Goal: Task Accomplishment & Management: Use online tool/utility

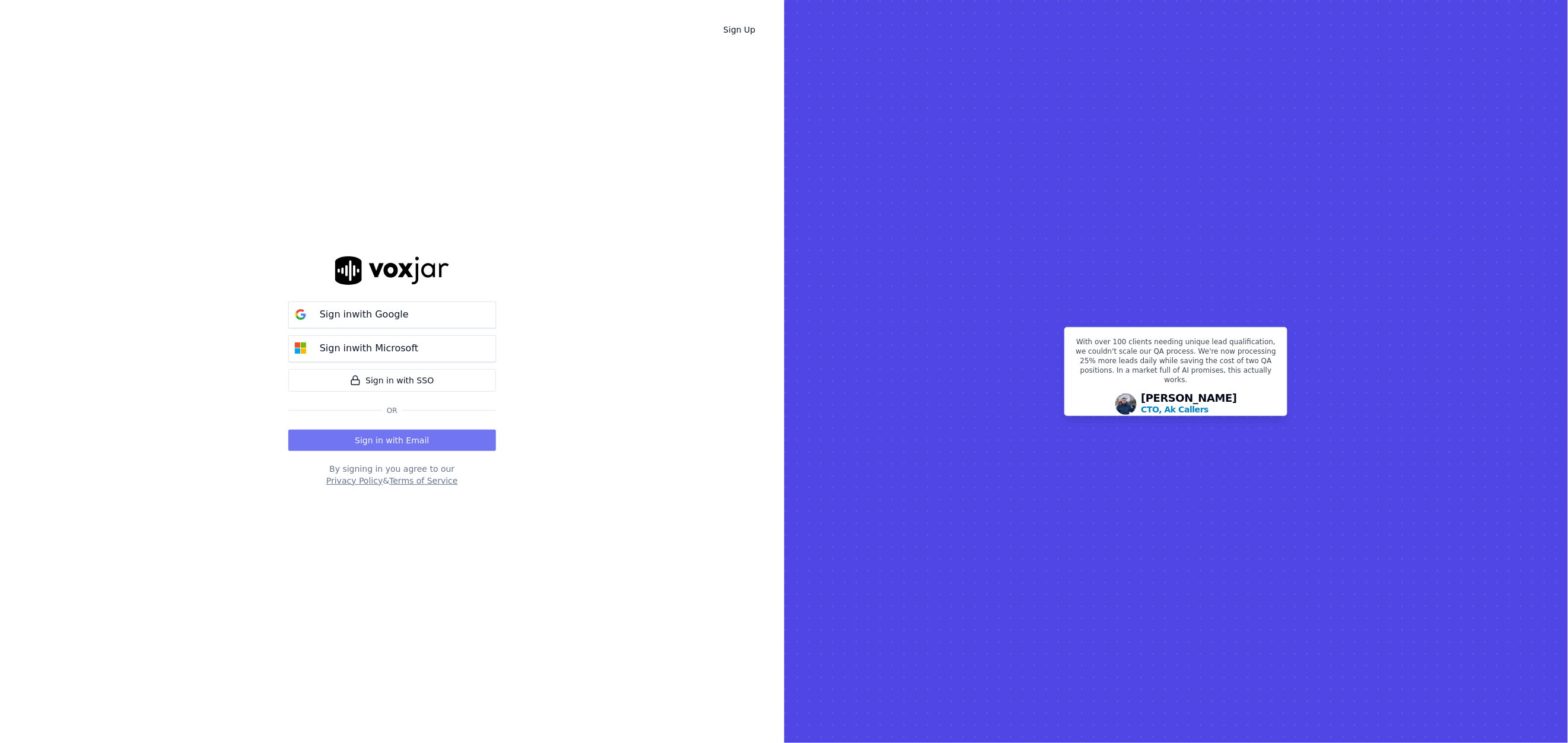
click at [394, 441] on button "Sign in with Email" at bounding box center [391, 440] width 207 height 22
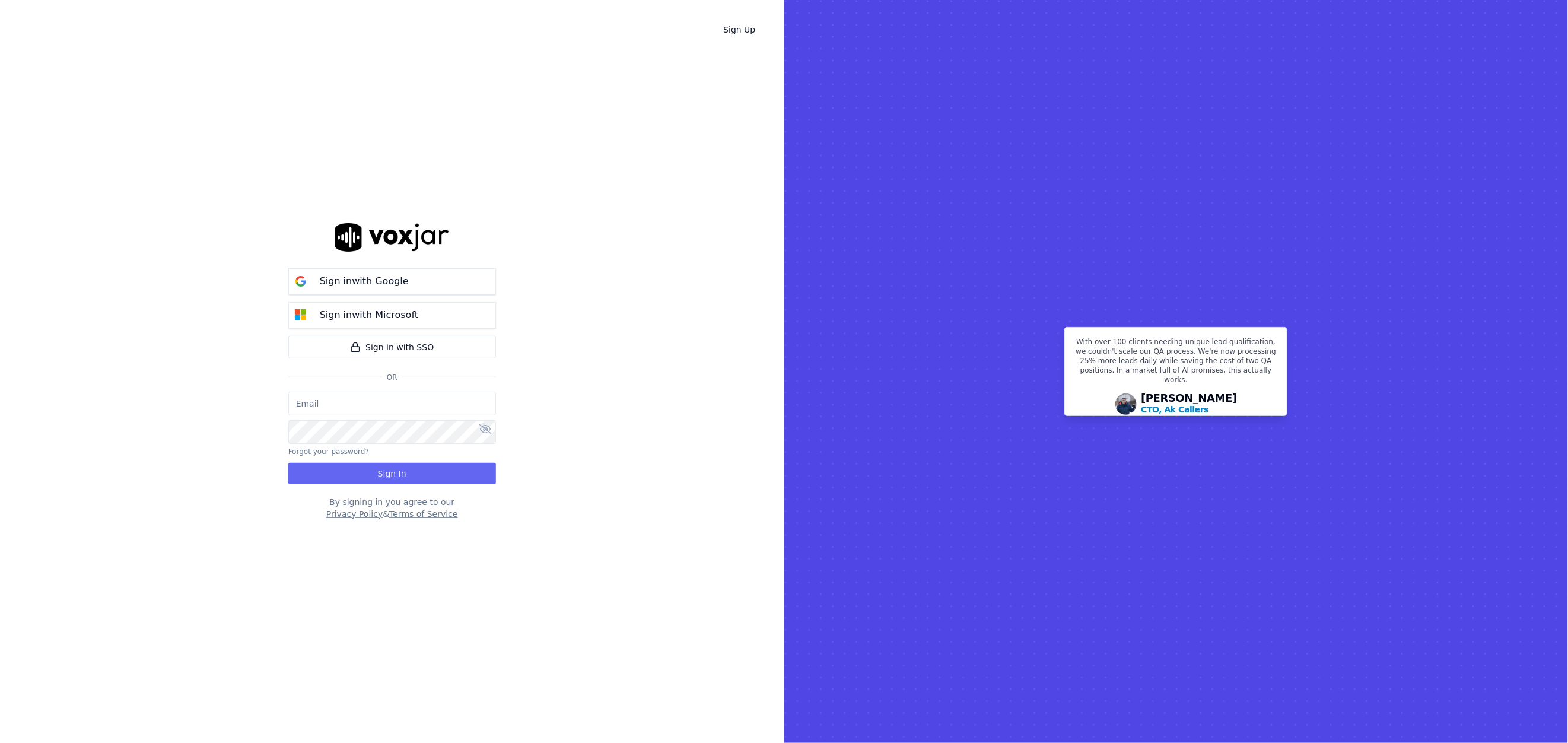
type input "[EMAIL_ADDRESS][DOMAIN_NAME]"
click at [386, 469] on button "Sign In" at bounding box center [391, 474] width 207 height 22
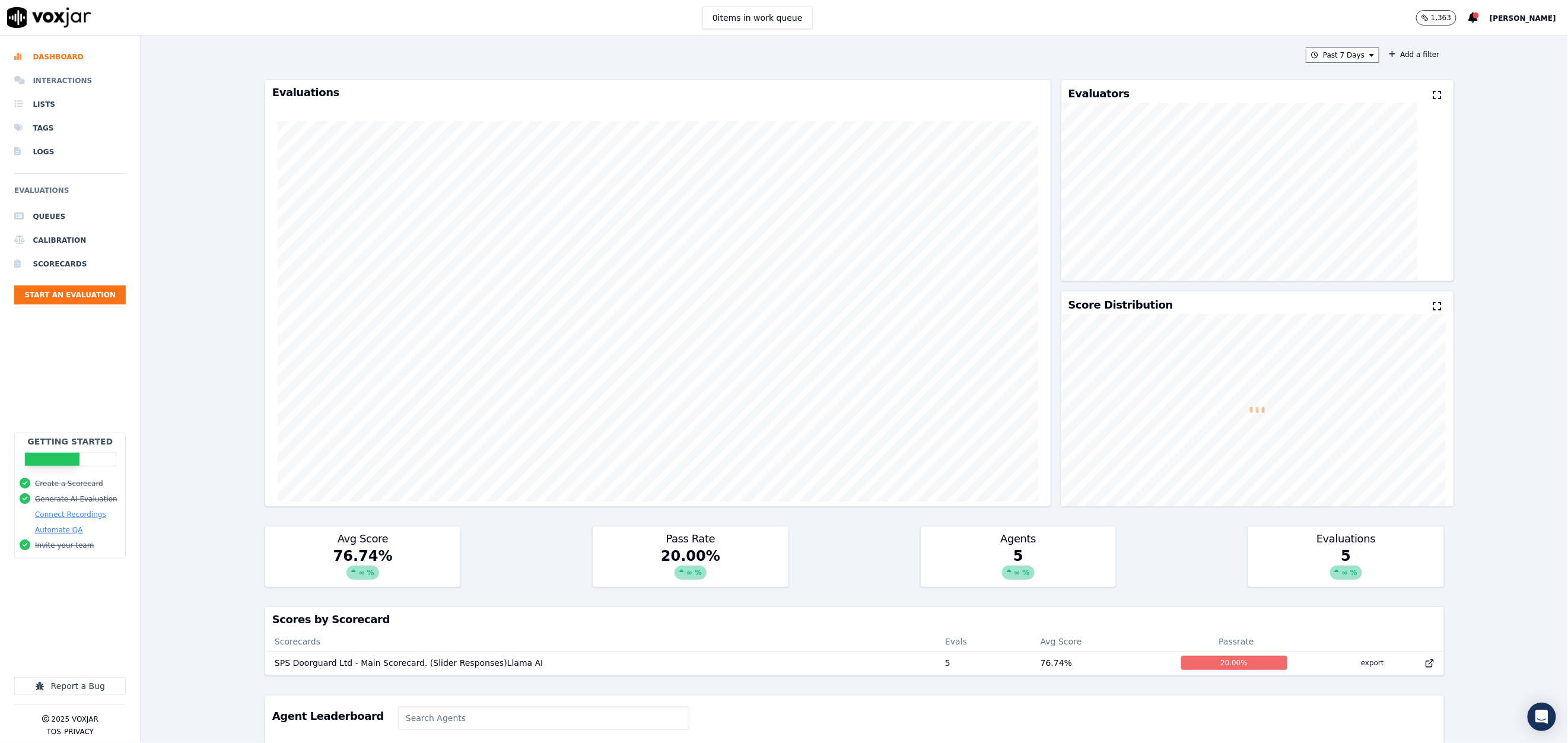
click at [48, 82] on li "Interactions" at bounding box center [70, 81] width 112 height 24
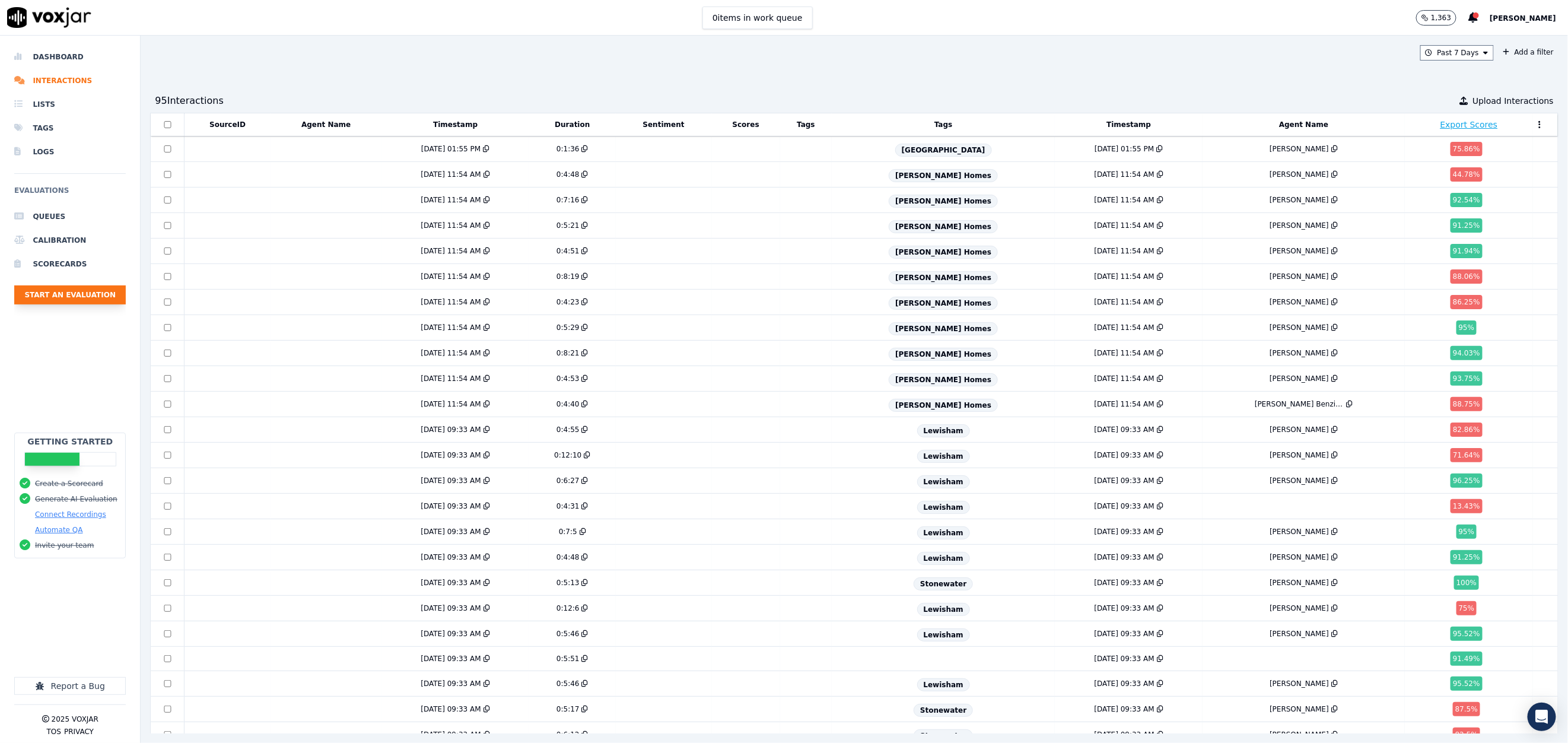
click at [79, 291] on button "Start an Evaluation" at bounding box center [70, 295] width 112 height 19
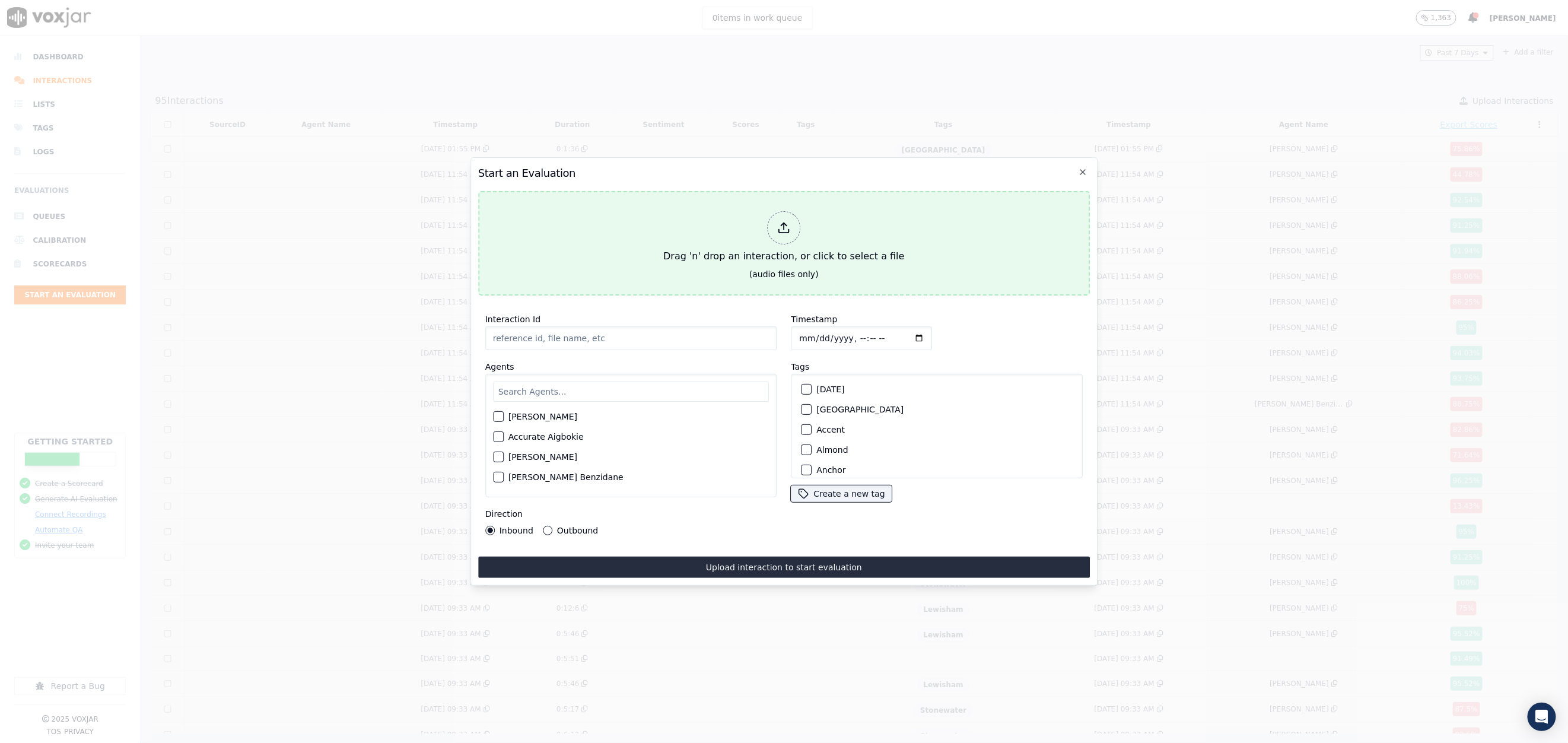
type input "leilab_accent_3231321.wav"
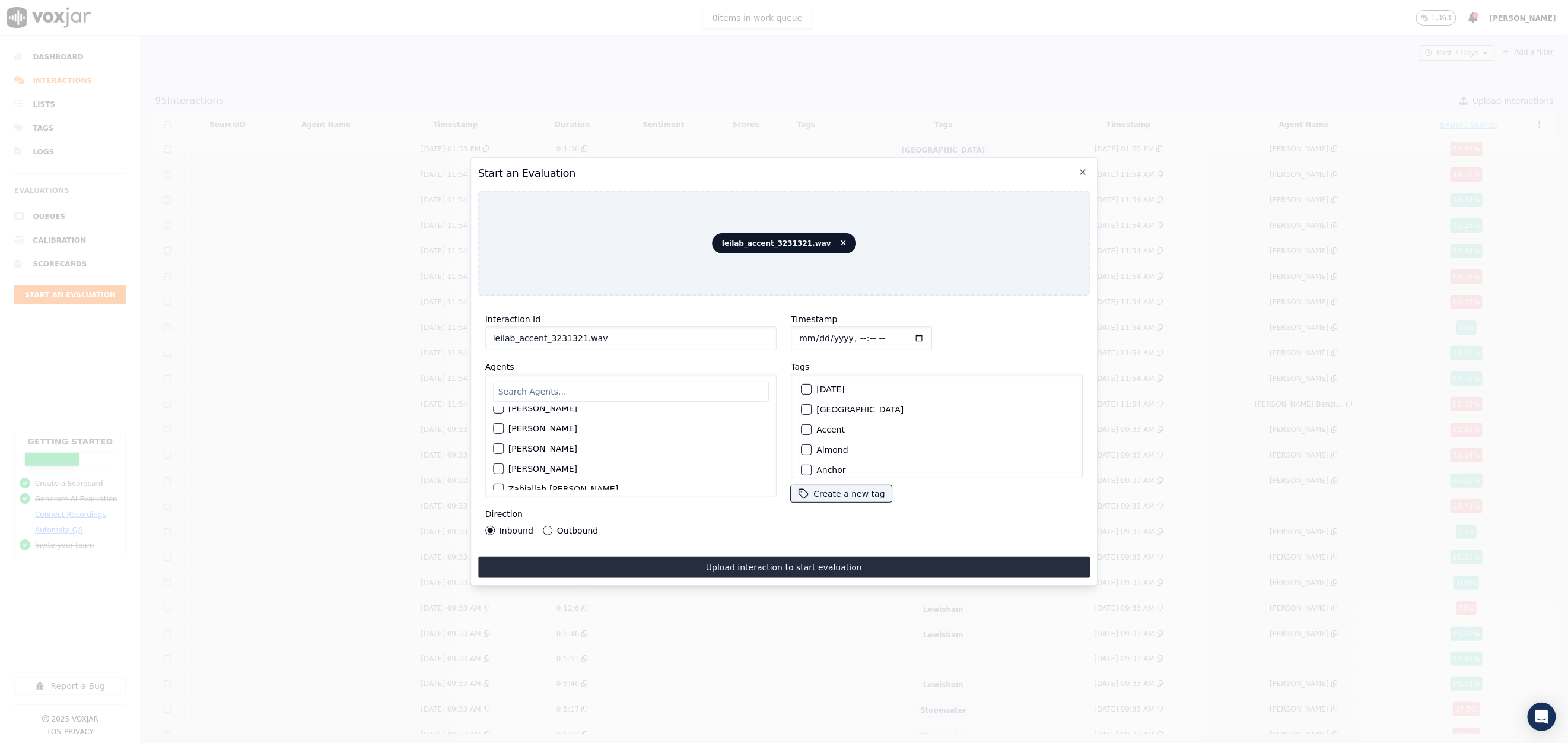
scroll to position [1568, 0]
click at [802, 425] on div "button" at bounding box center [806, 429] width 9 height 9
click at [1081, 170] on icon "button" at bounding box center [1082, 172] width 5 height 5
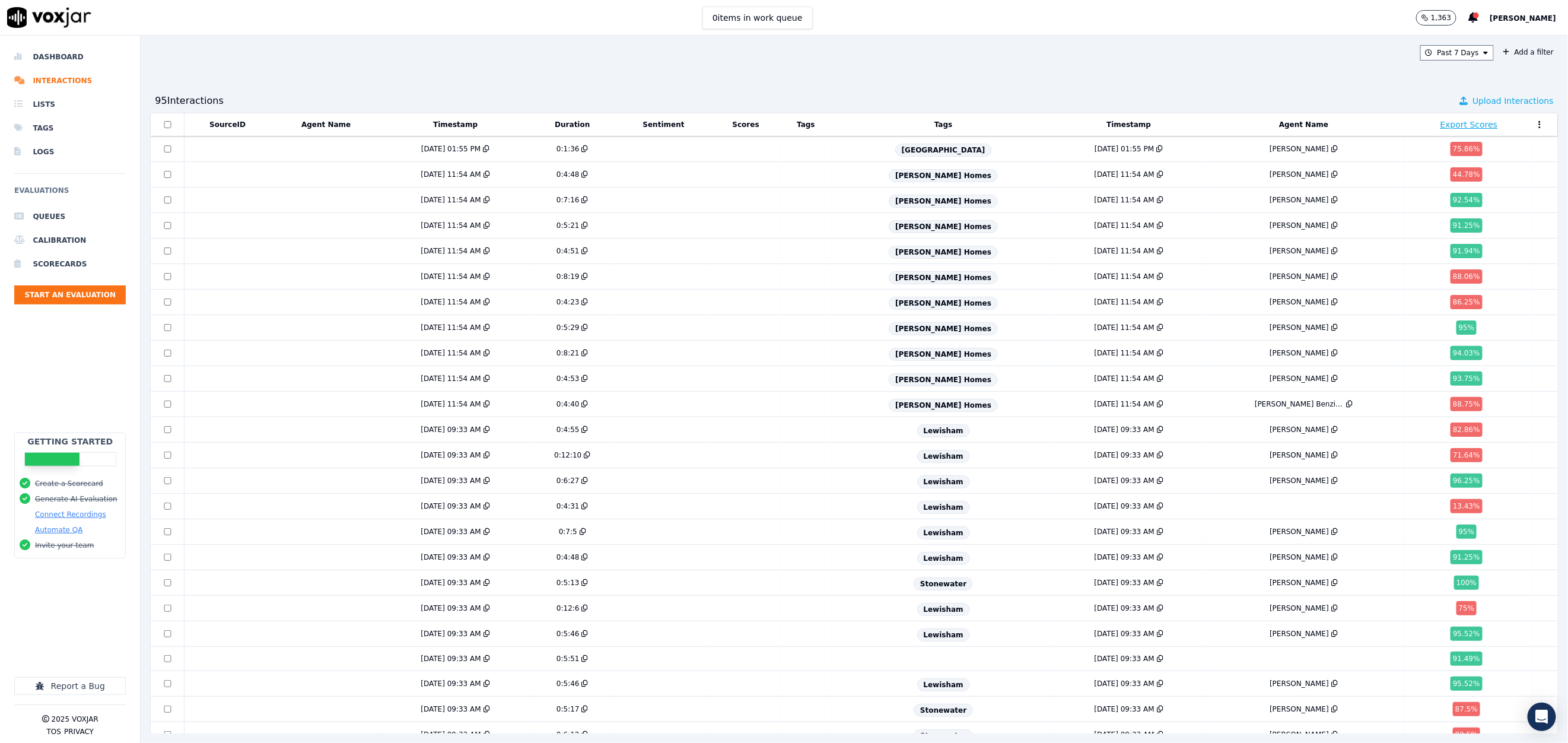
click at [1473, 98] on span "Upload Interactions" at bounding box center [1513, 100] width 82 height 12
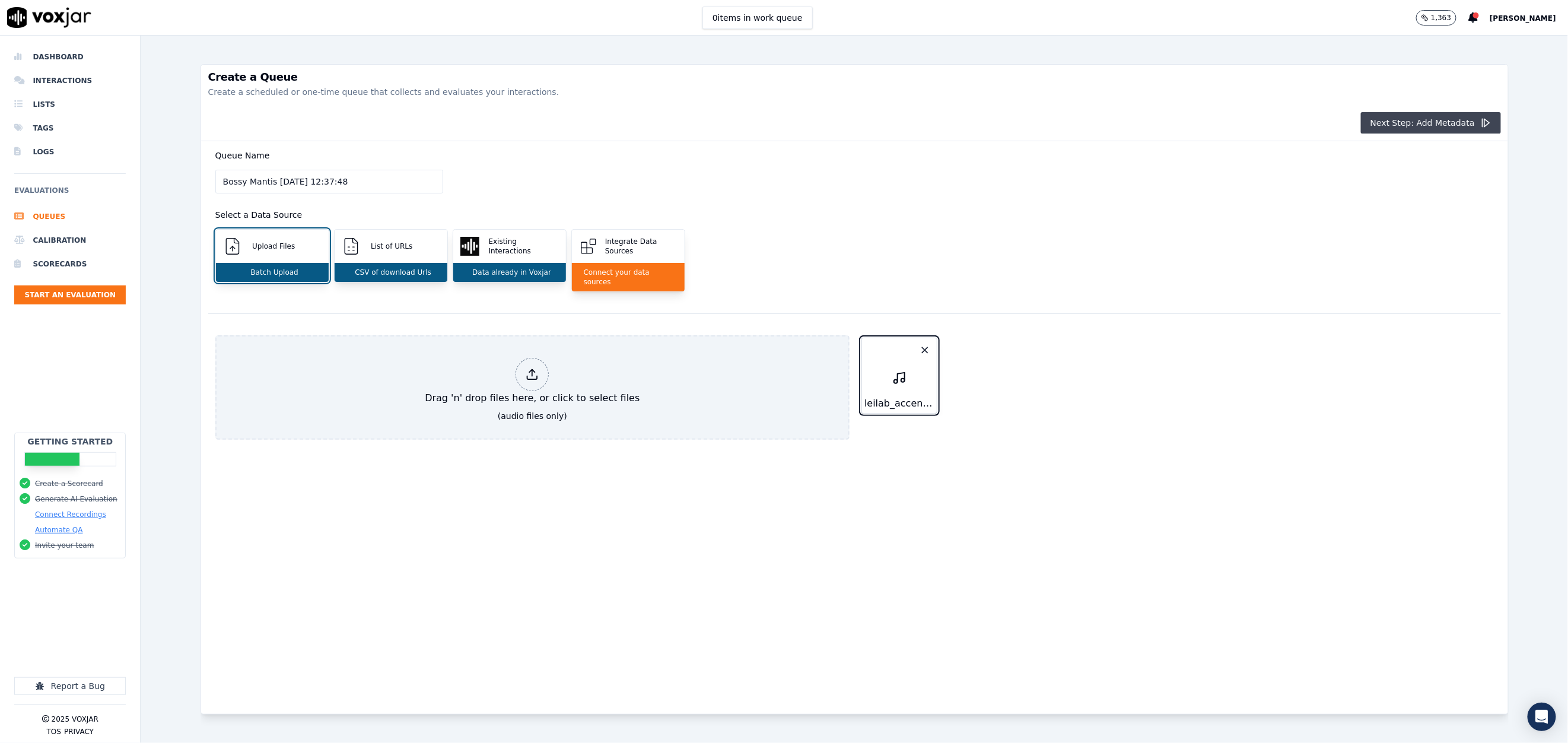
click at [1432, 124] on button "Next Step: Add Metadata" at bounding box center [1431, 123] width 140 height 22
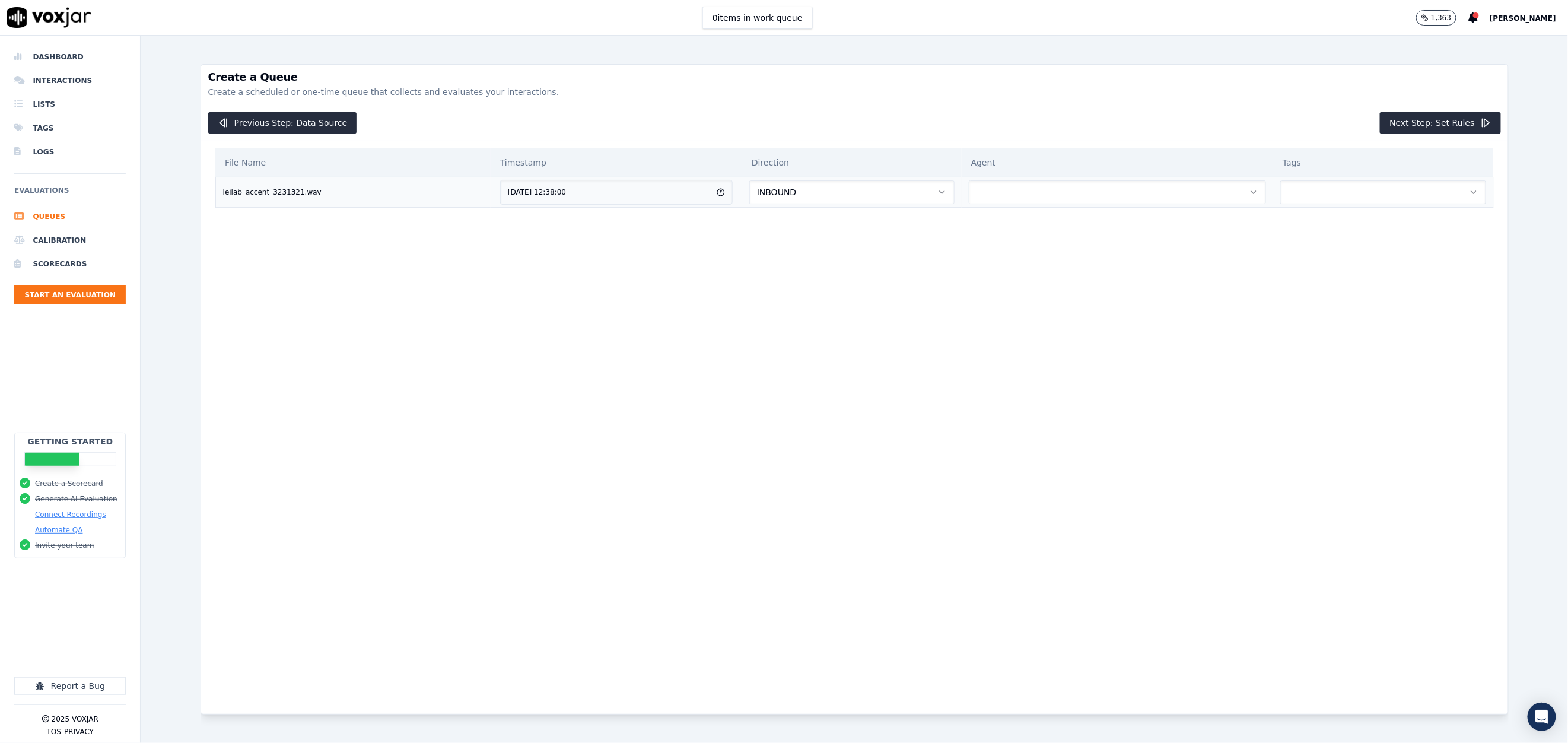
click at [977, 190] on button "button" at bounding box center [1118, 192] width 298 height 24
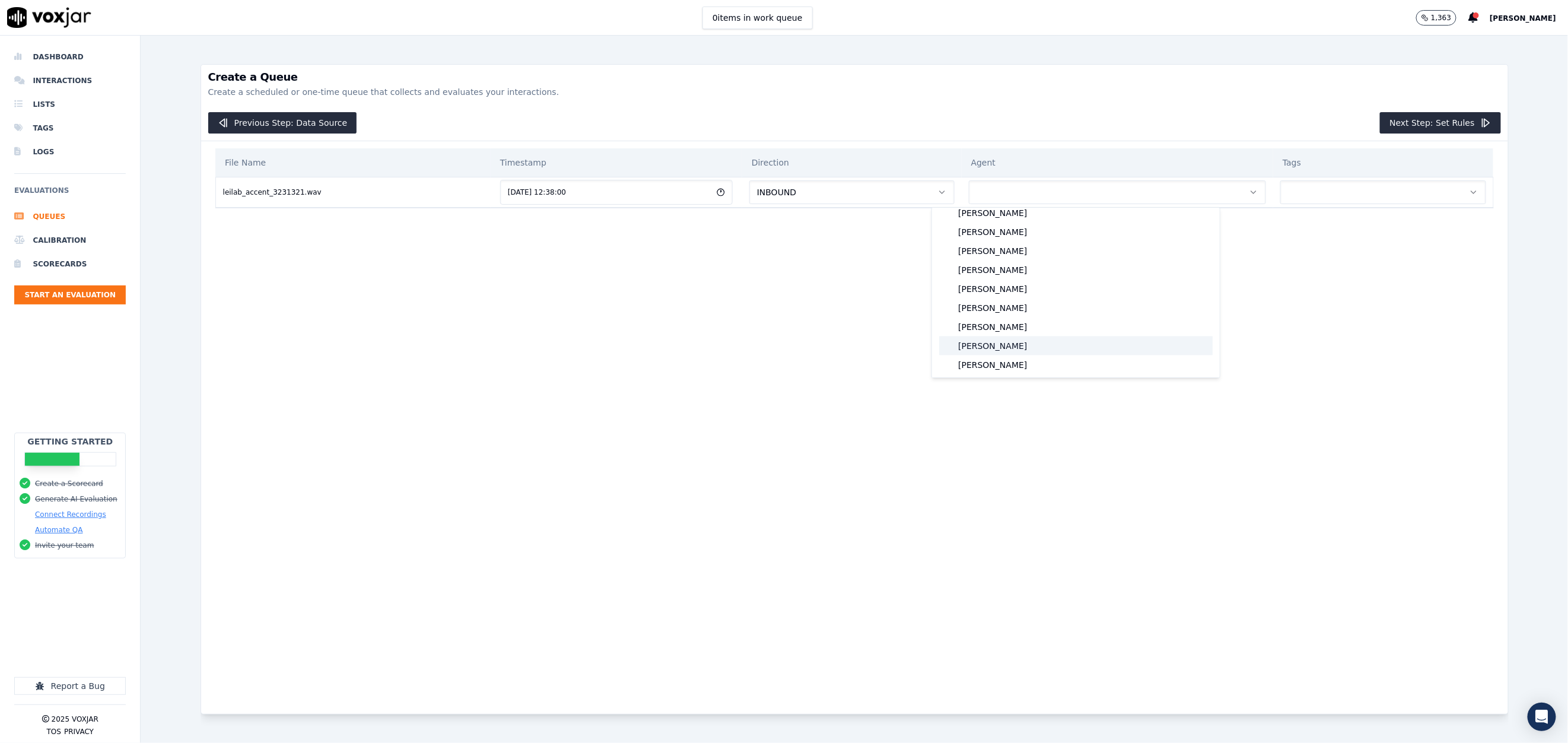
scroll to position [1157, 0]
click at [1046, 286] on div "[PERSON_NAME]" at bounding box center [1076, 282] width 273 height 19
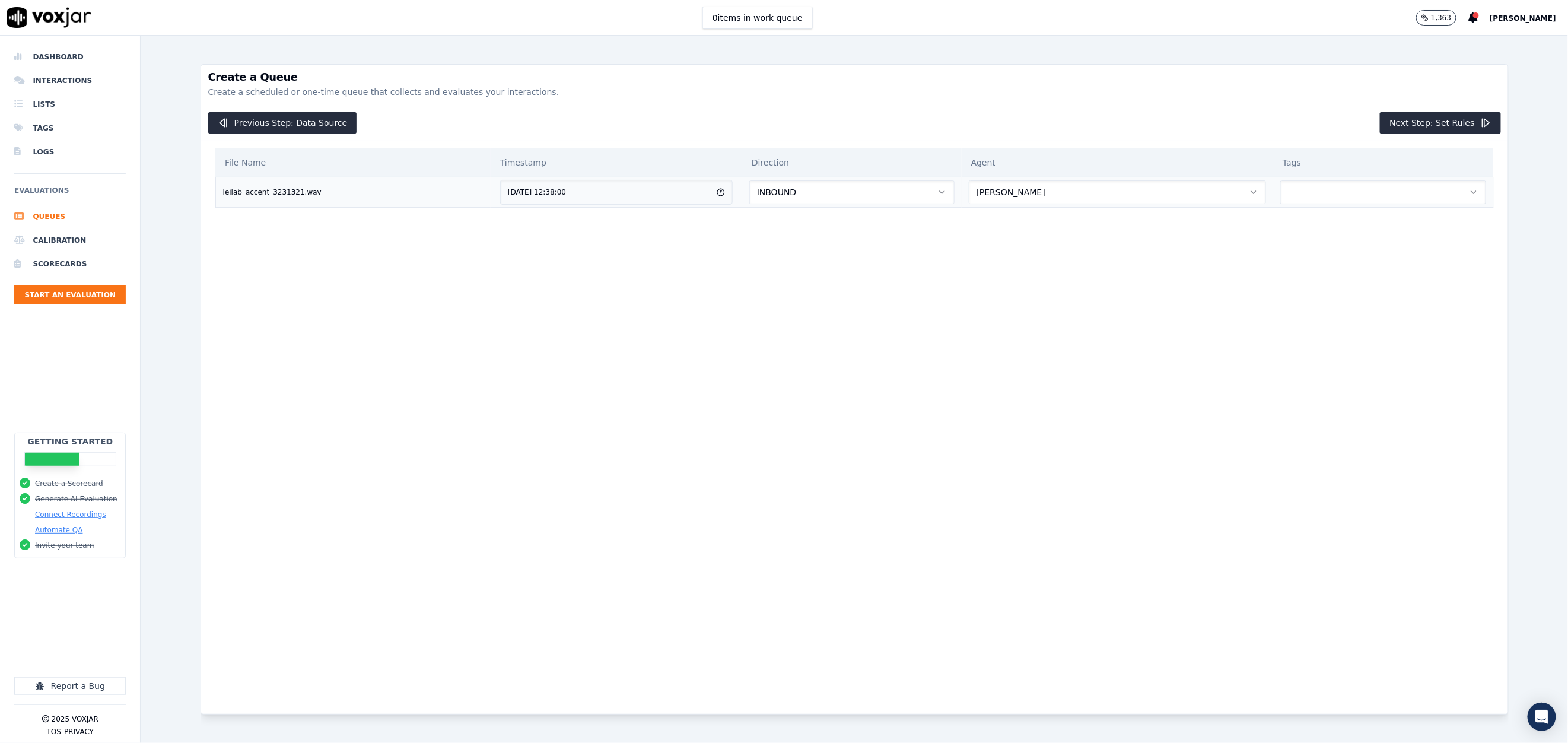
click at [1323, 193] on button "button" at bounding box center [1382, 192] width 206 height 24
click at [1308, 254] on div "Accent" at bounding box center [1334, 262] width 185 height 19
click at [1484, 122] on polygon "button" at bounding box center [1486, 123] width 5 height 8
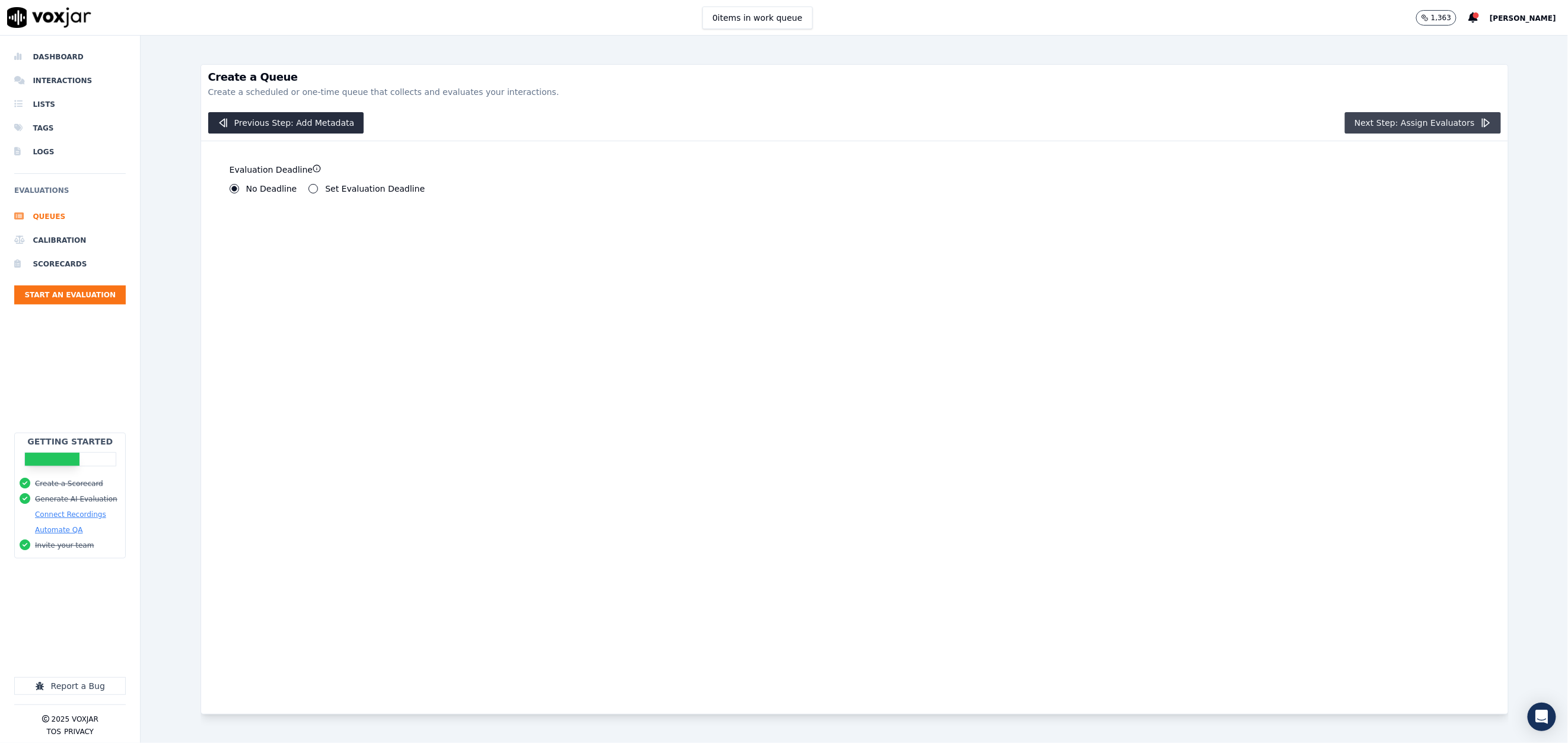
click at [1480, 120] on icon "button" at bounding box center [1485, 123] width 12 height 12
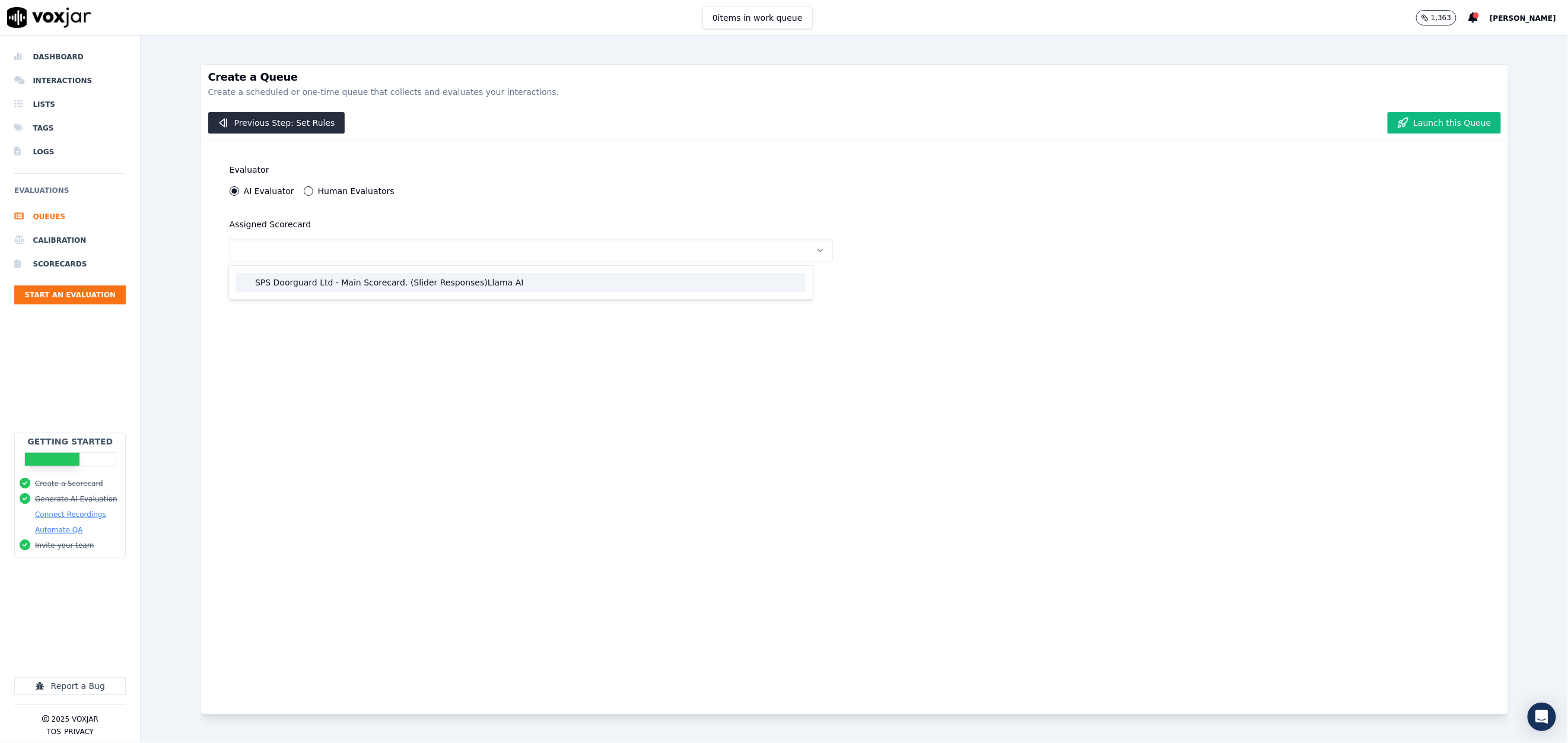
click at [465, 285] on div "SPS Doorguard Ltd - Main Scorecard. (Slider Responses)Llama AI" at bounding box center [521, 282] width 570 height 19
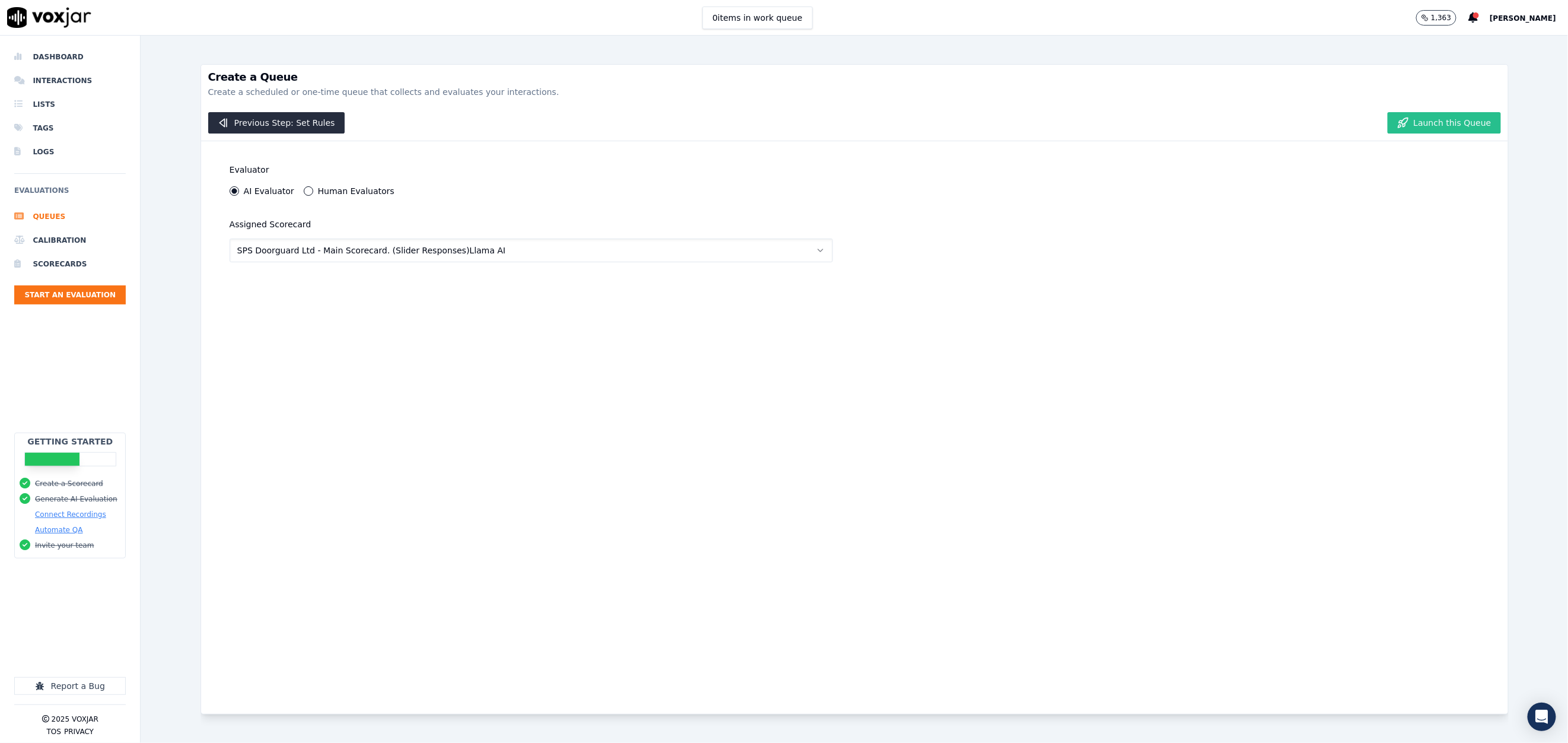
click at [1437, 123] on button "Launch this Queue" at bounding box center [1444, 123] width 113 height 22
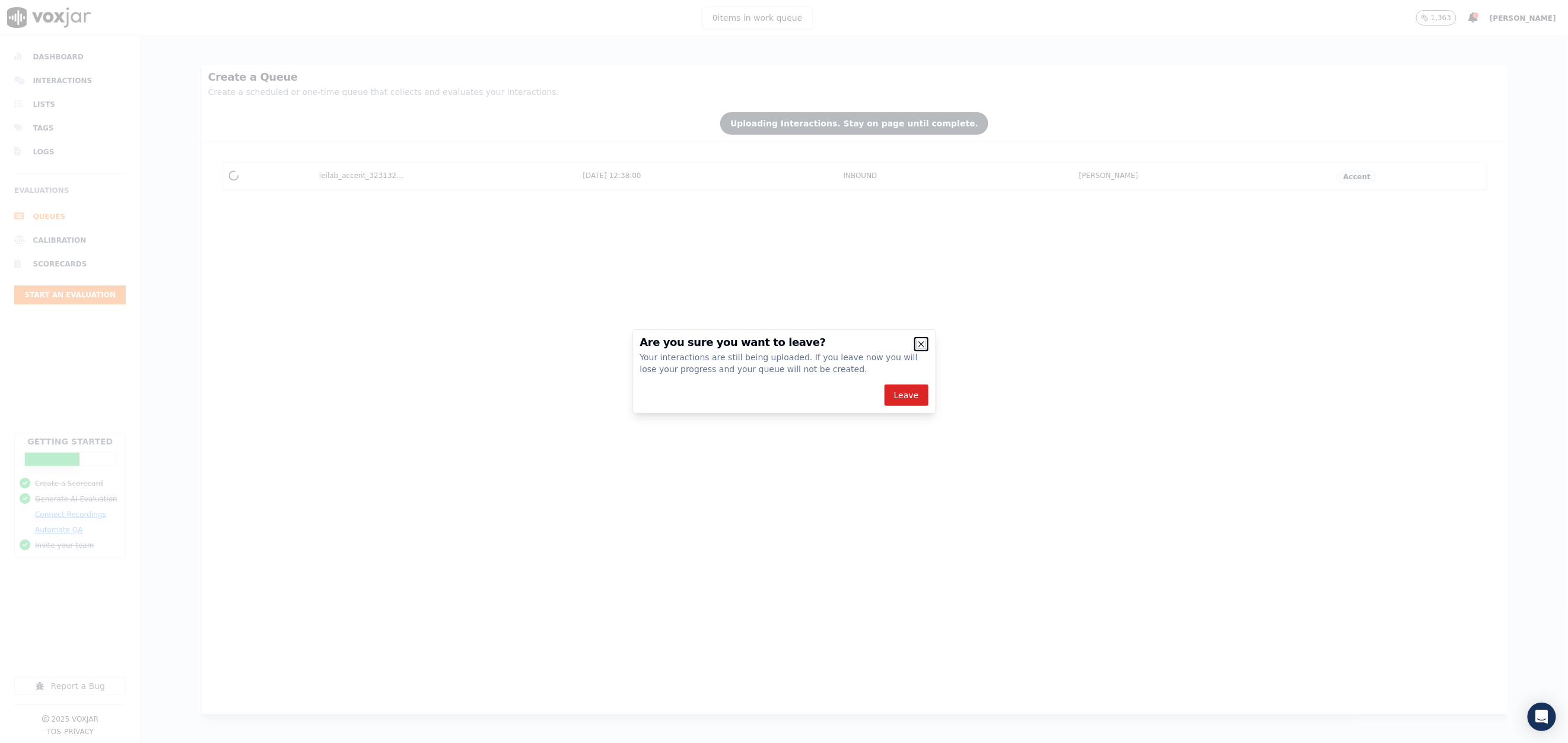
click at [921, 345] on icon "button" at bounding box center [921, 344] width 9 height 9
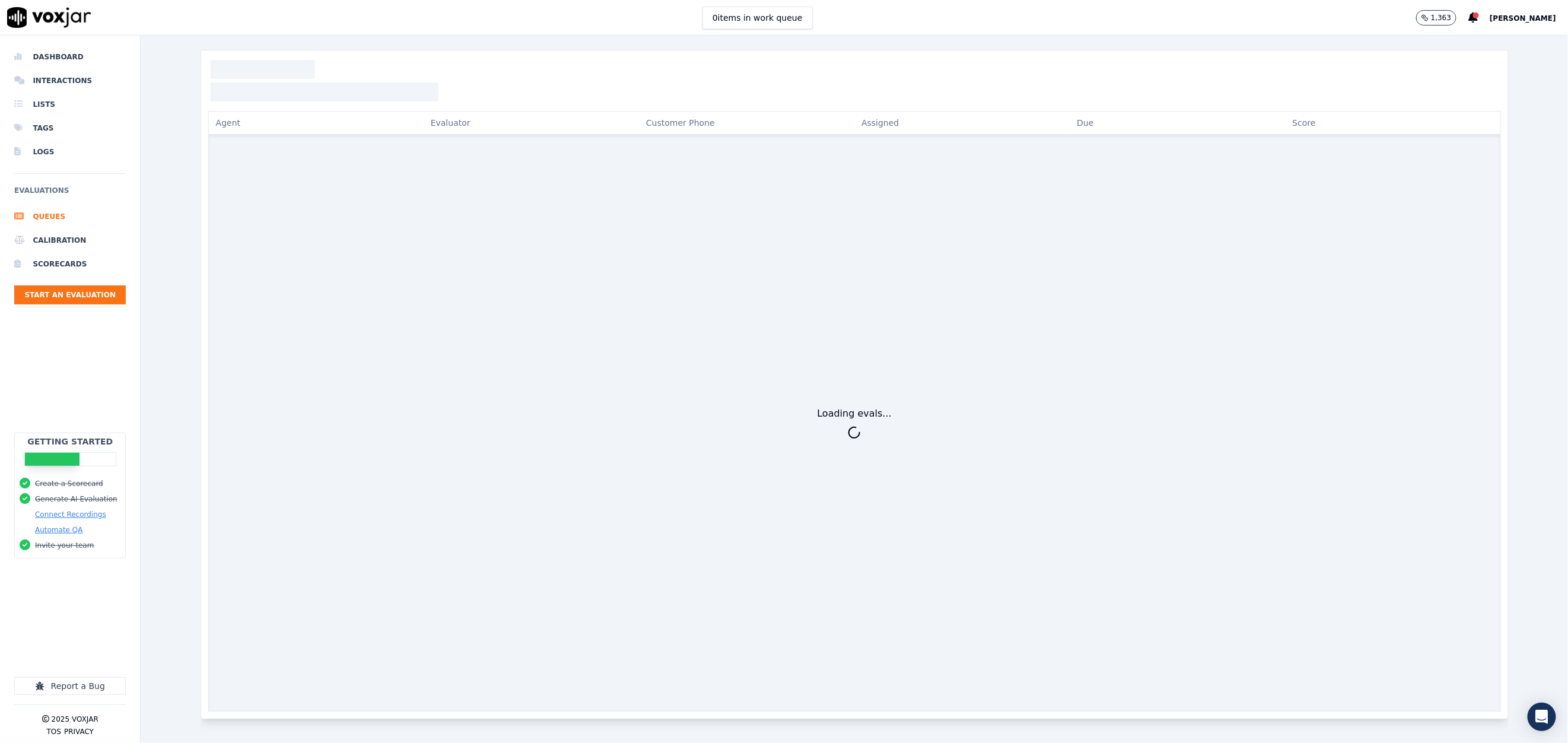
click at [919, 342] on div "Loading evals..." at bounding box center [854, 424] width 1292 height 576
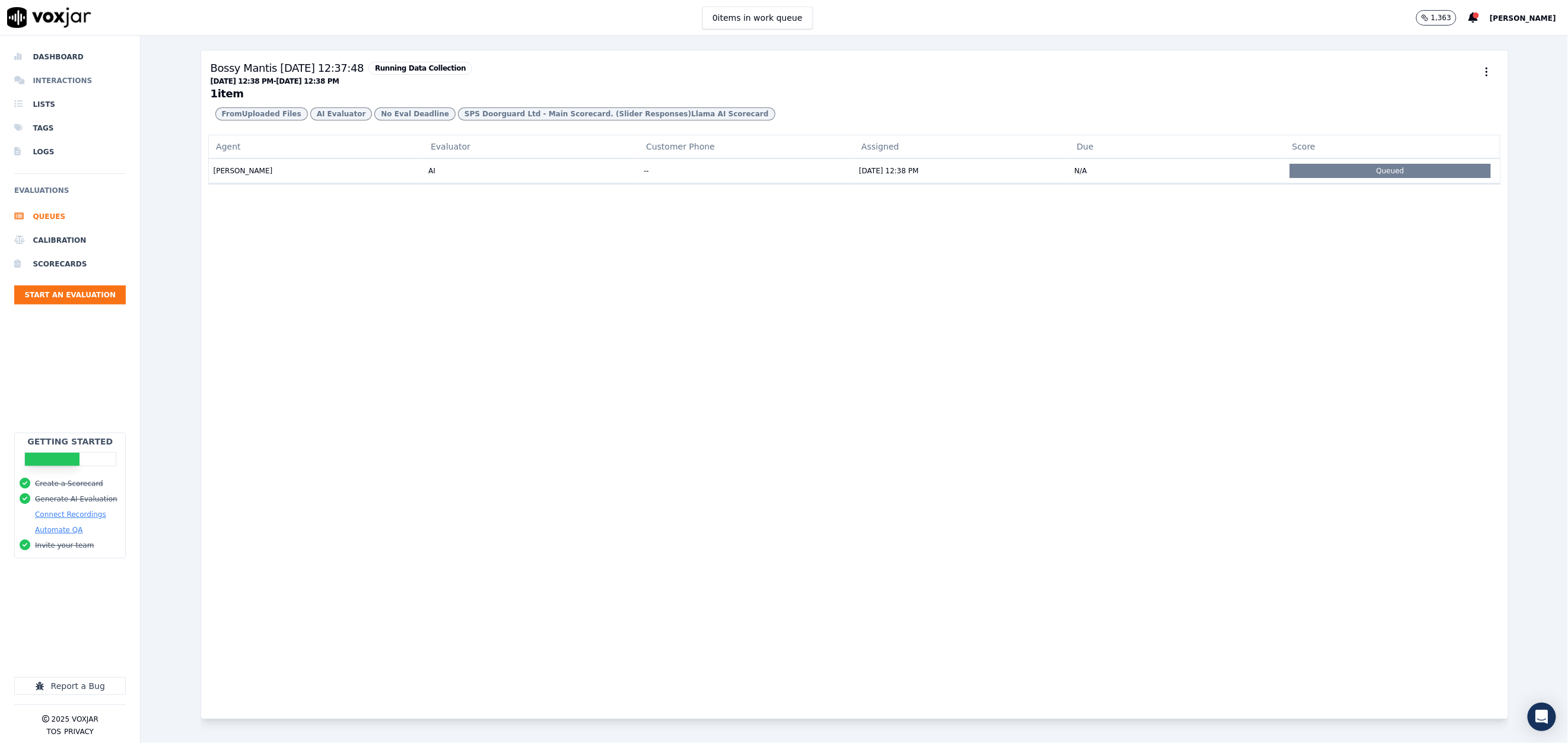
click at [41, 75] on li "Interactions" at bounding box center [70, 81] width 112 height 24
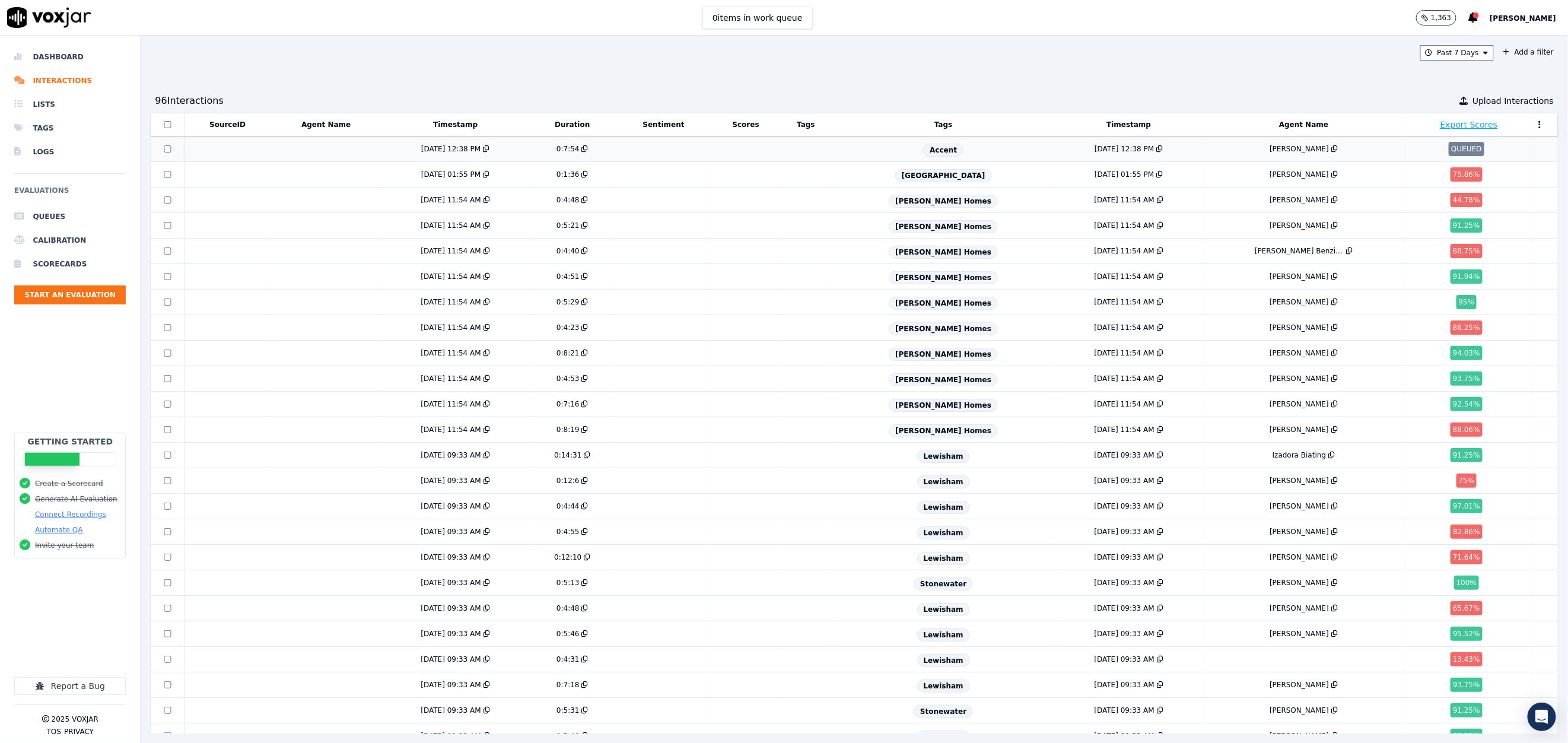
click at [211, 145] on td at bounding box center [227, 149] width 87 height 26
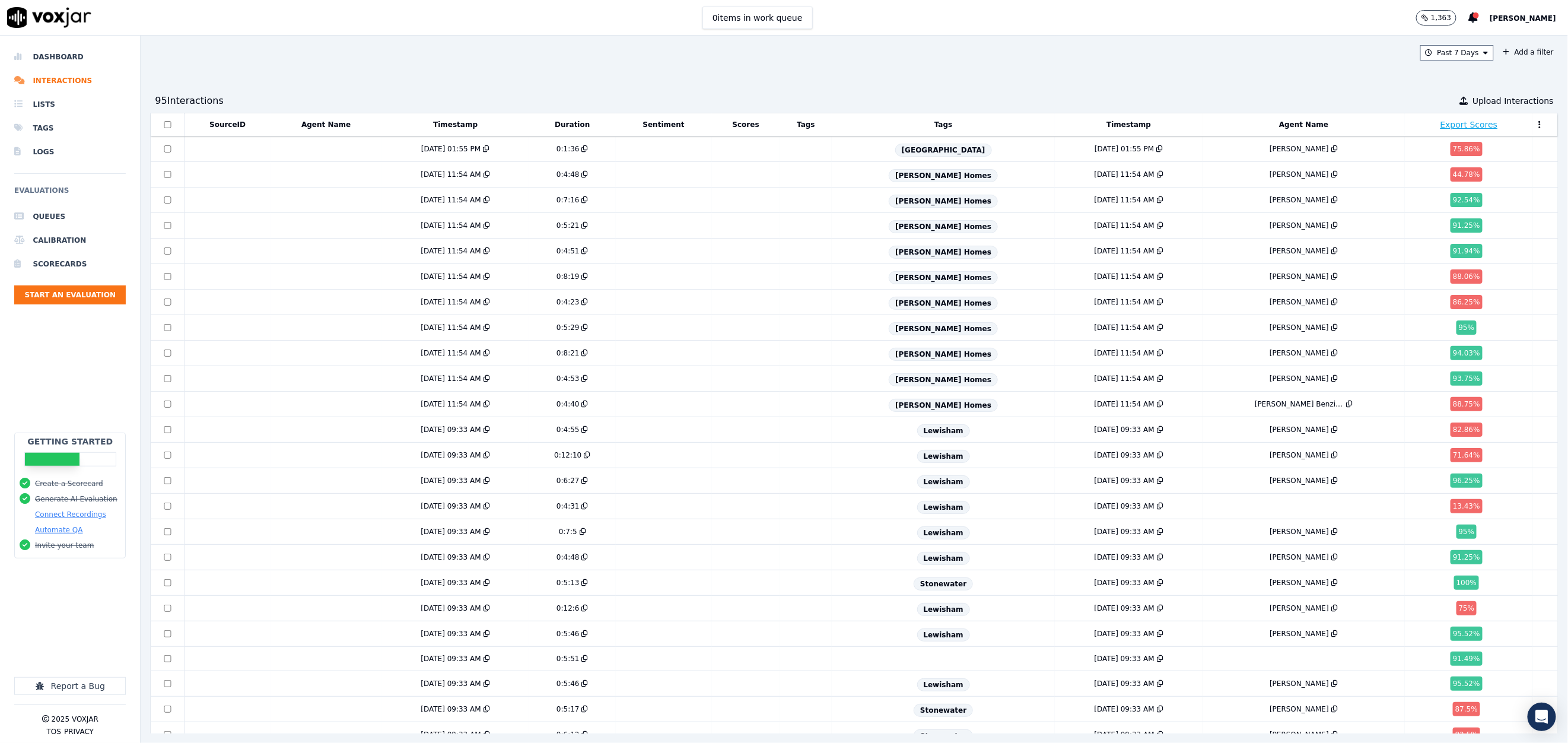
click at [1513, 17] on span "Graham Smith" at bounding box center [1523, 18] width 67 height 9
click at [1473, 36] on div "Settings" at bounding box center [1497, 39] width 127 height 19
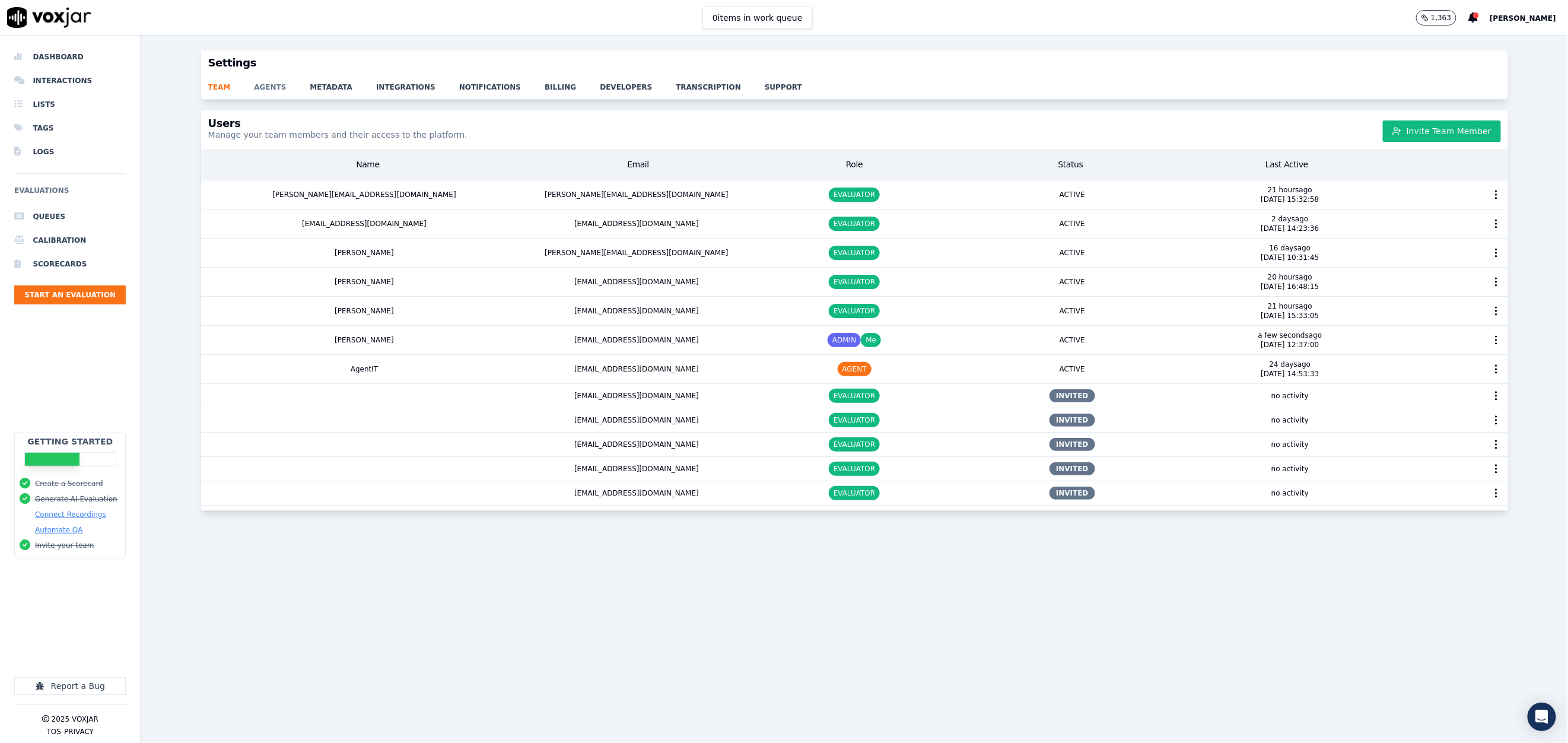
click at [254, 85] on link "agents" at bounding box center [282, 83] width 56 height 16
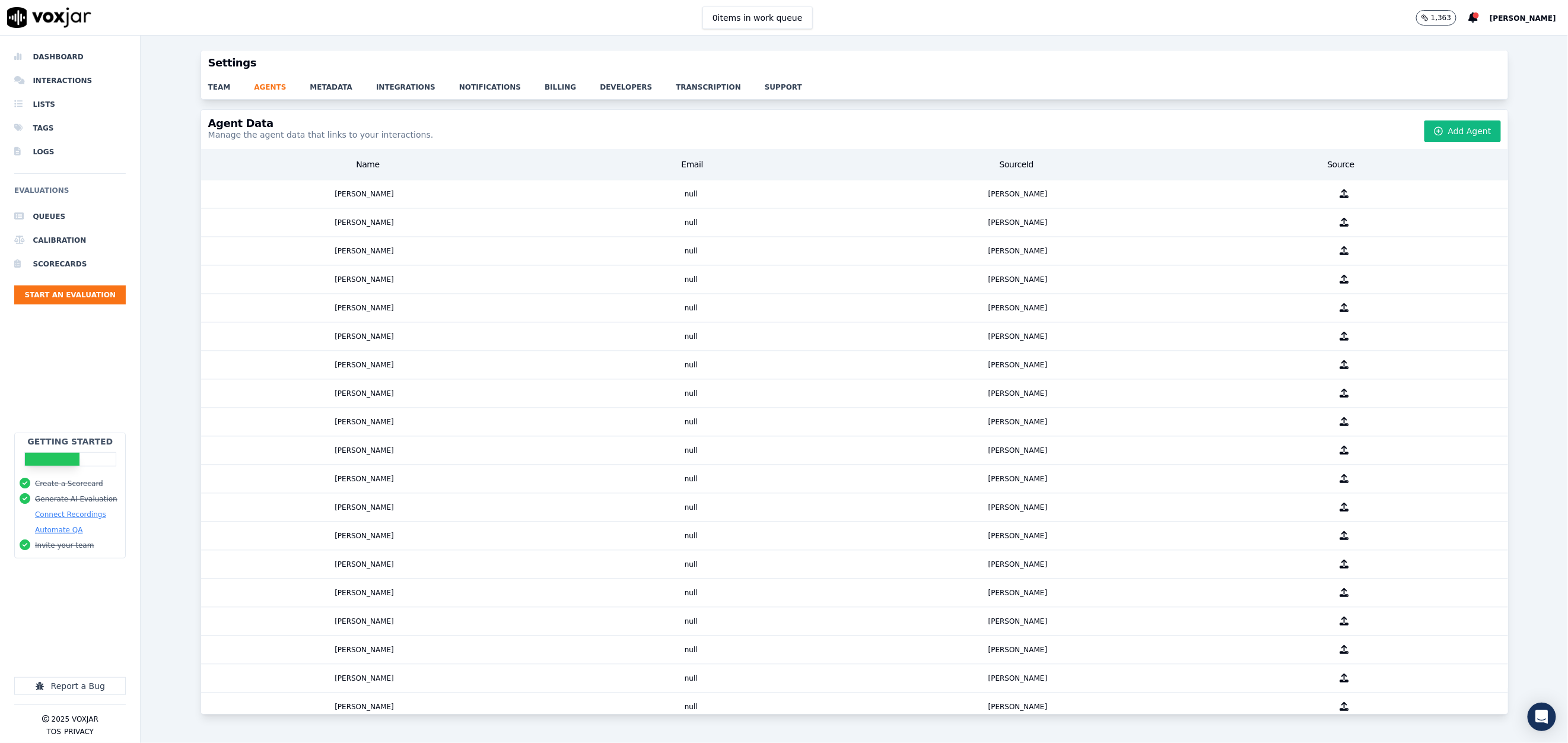
scroll to position [1481, 0]
click at [1447, 135] on button "Add Agent" at bounding box center [1462, 131] width 77 height 22
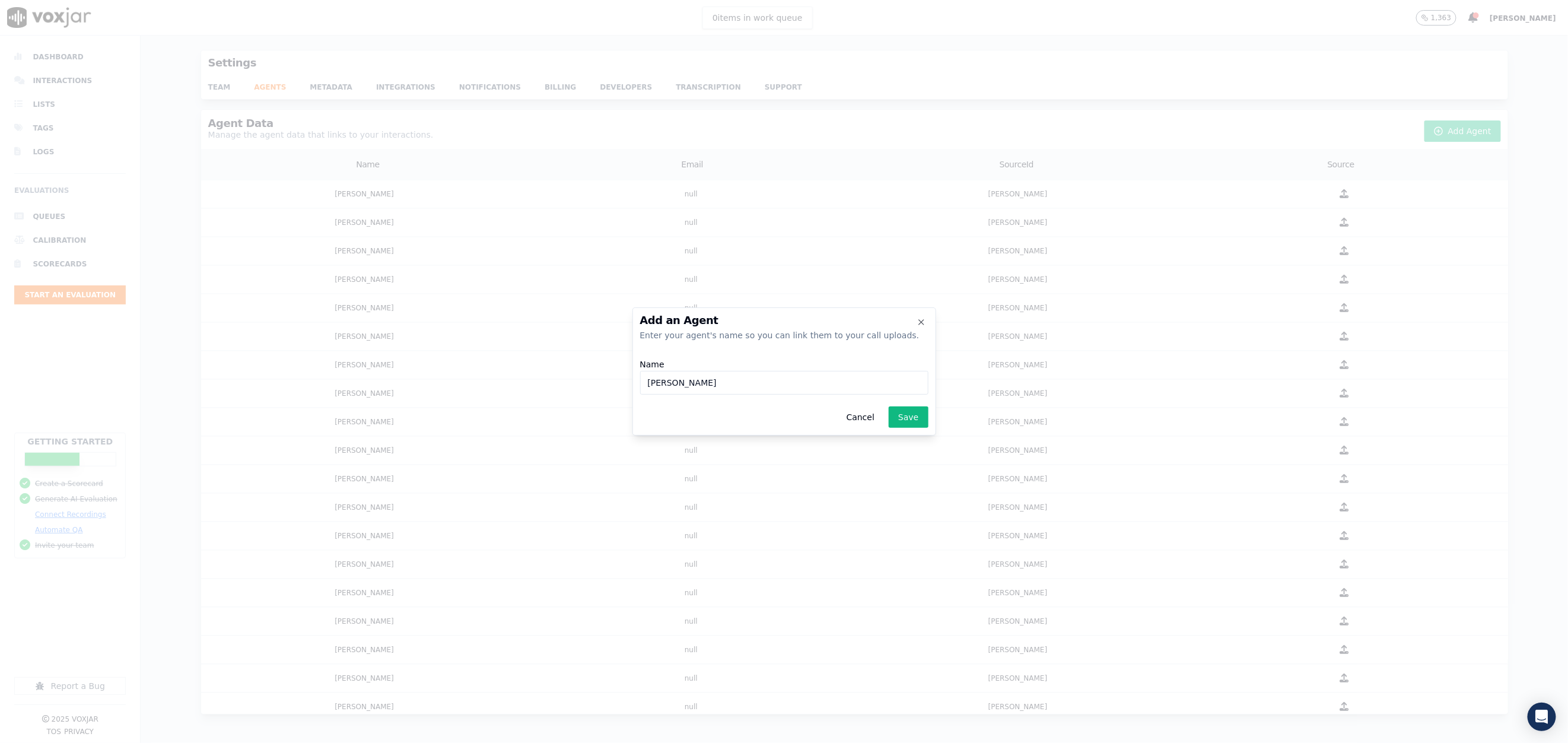
click at [656, 384] on input "Leila" at bounding box center [783, 383] width 288 height 24
click at [717, 379] on input "Leila" at bounding box center [783, 383] width 288 height 24
paste input "Benhach"
type input "[PERSON_NAME]"
click at [917, 418] on button "Save" at bounding box center [908, 417] width 39 height 22
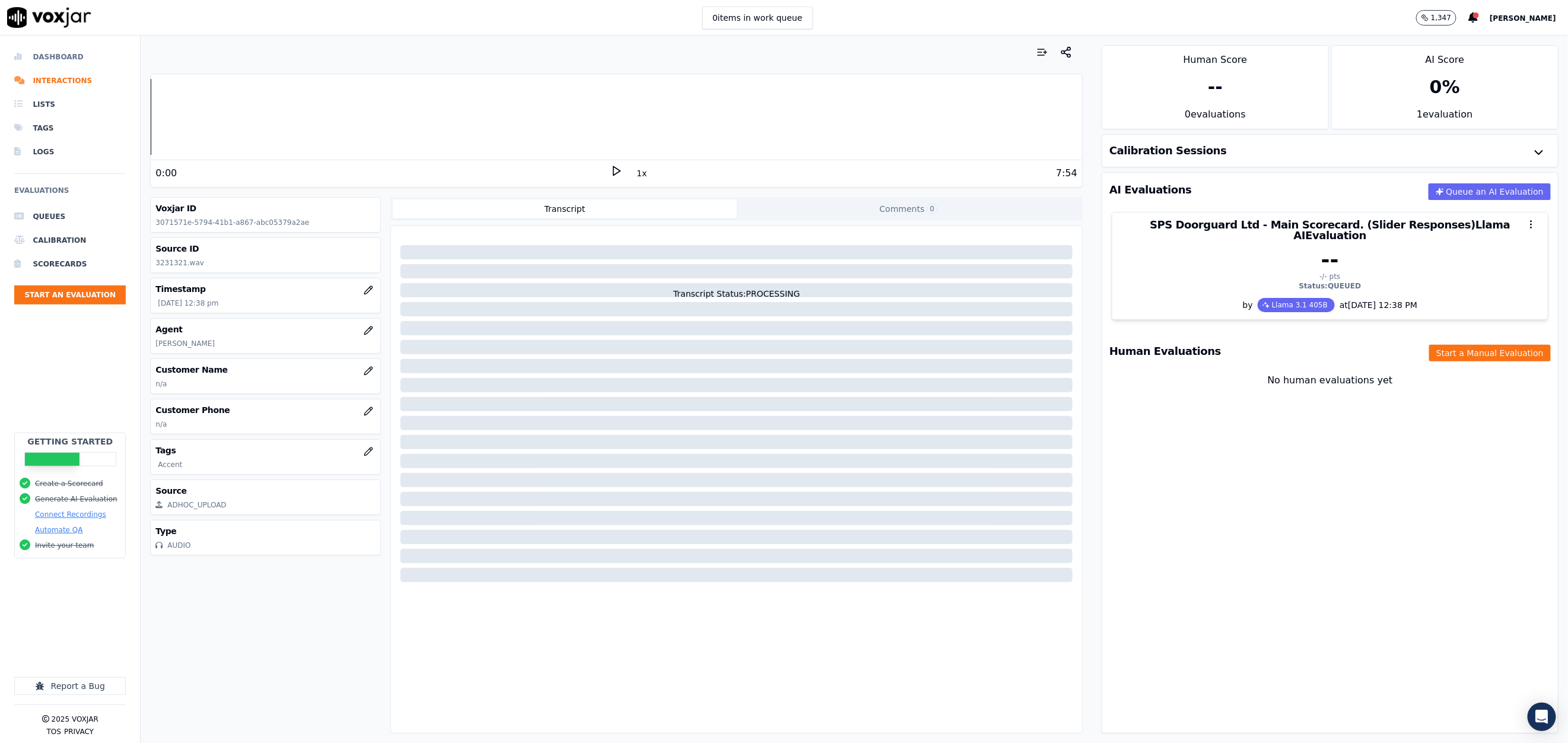
click at [50, 47] on li "Dashboard" at bounding box center [70, 57] width 112 height 24
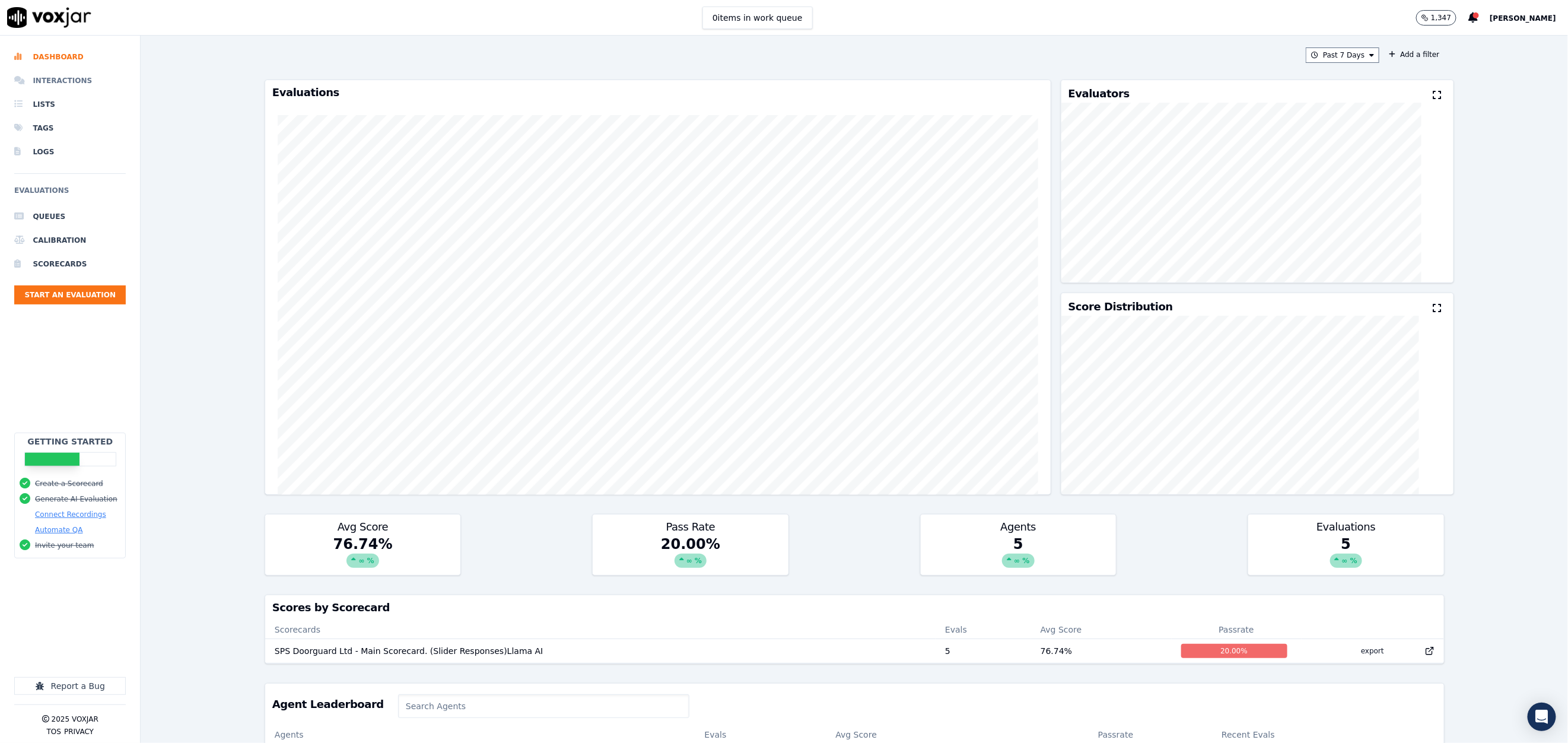
click at [68, 75] on li "Interactions" at bounding box center [70, 81] width 112 height 24
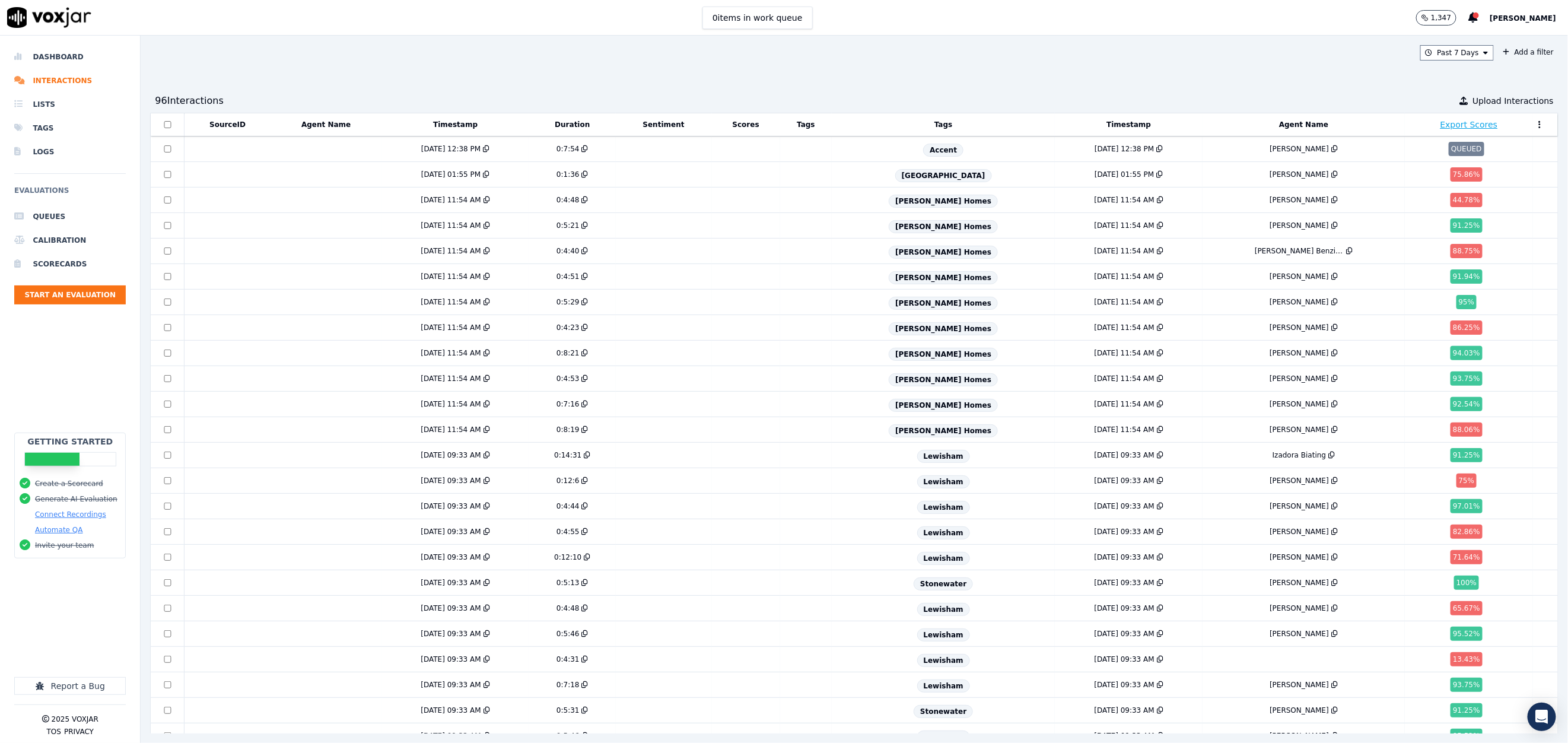
click at [1528, 19] on span "Graham Smith" at bounding box center [1523, 18] width 67 height 9
click at [1496, 43] on div "Settings" at bounding box center [1497, 39] width 127 height 19
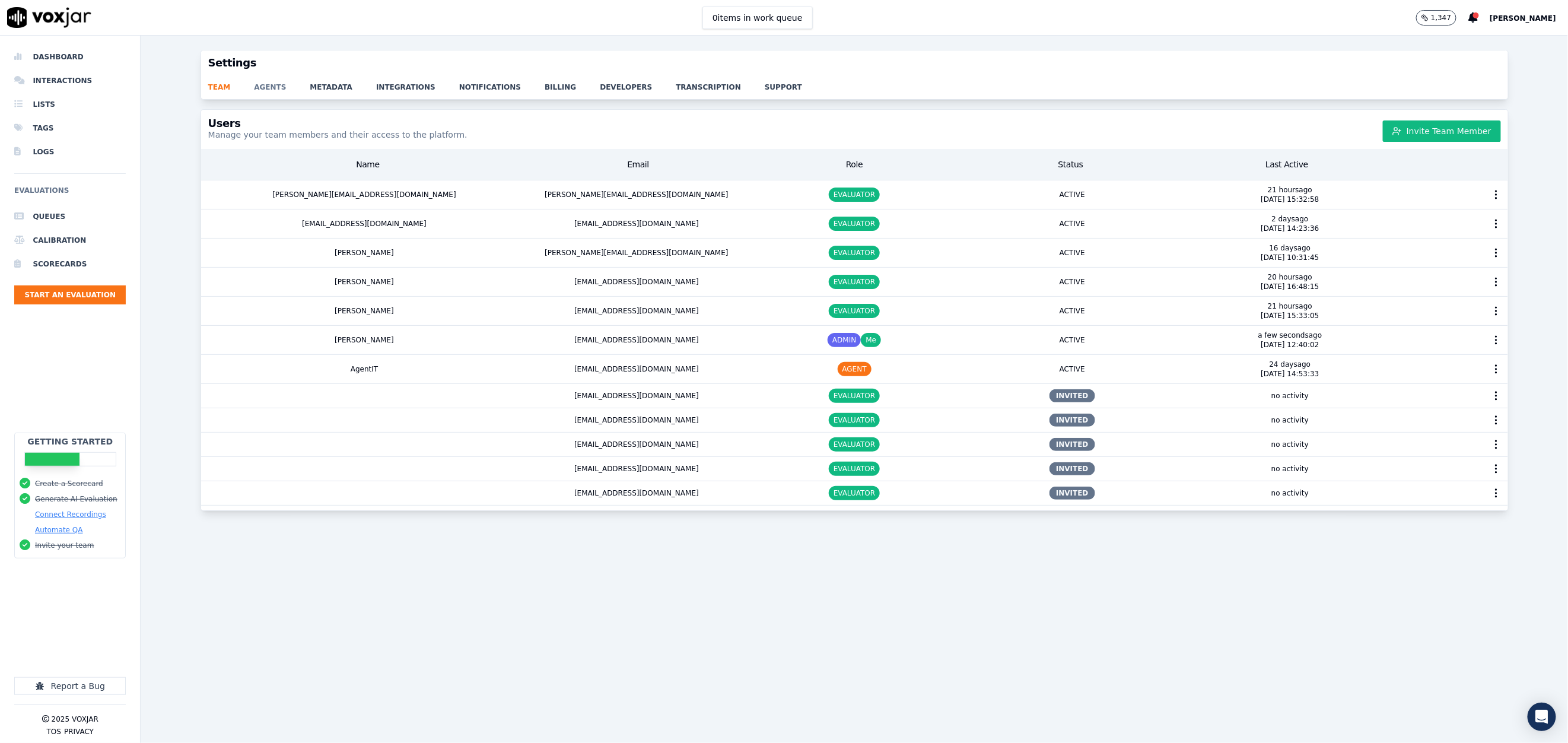
click at [254, 88] on link "agents" at bounding box center [282, 83] width 56 height 16
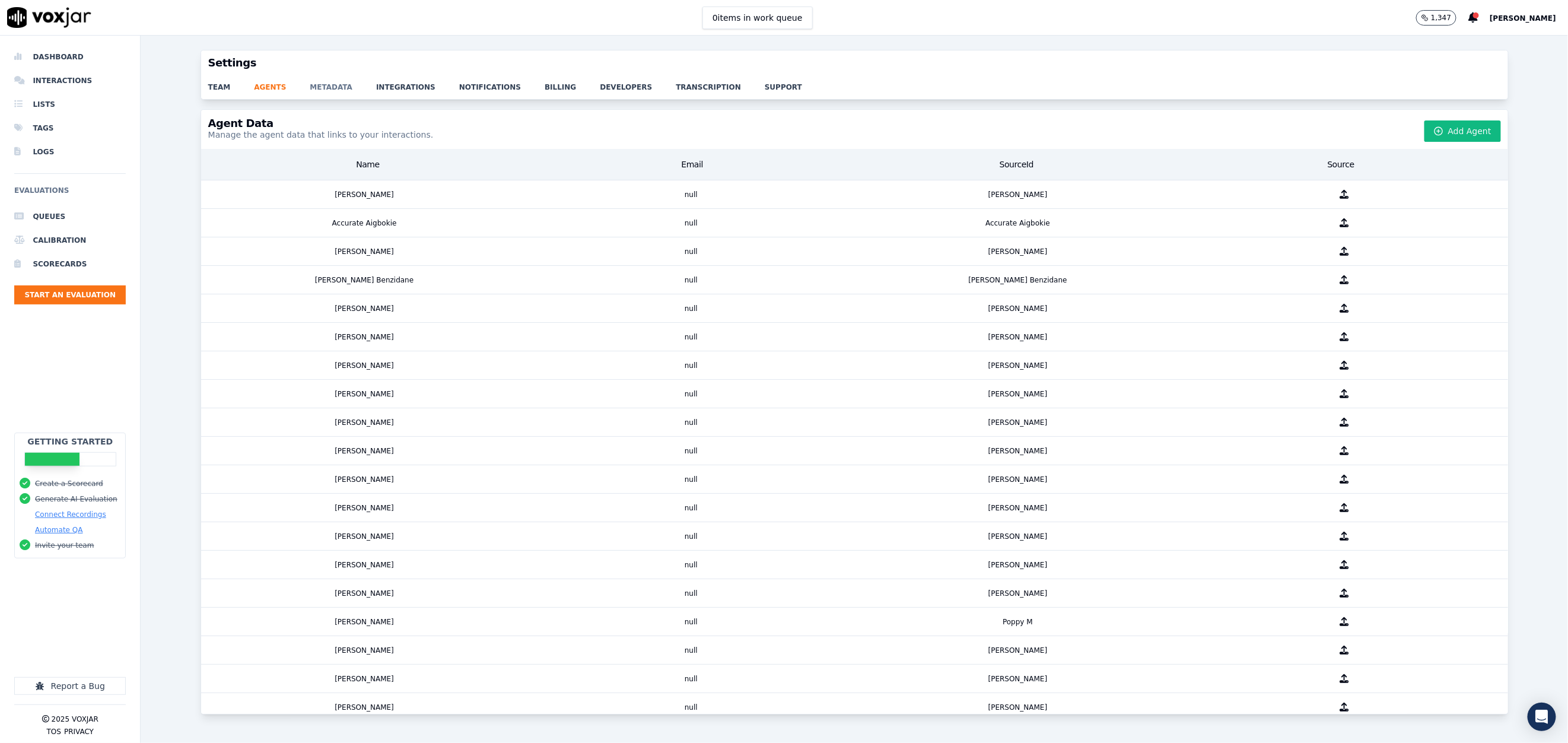
click at [326, 92] on link "metadata" at bounding box center [343, 83] width 67 height 16
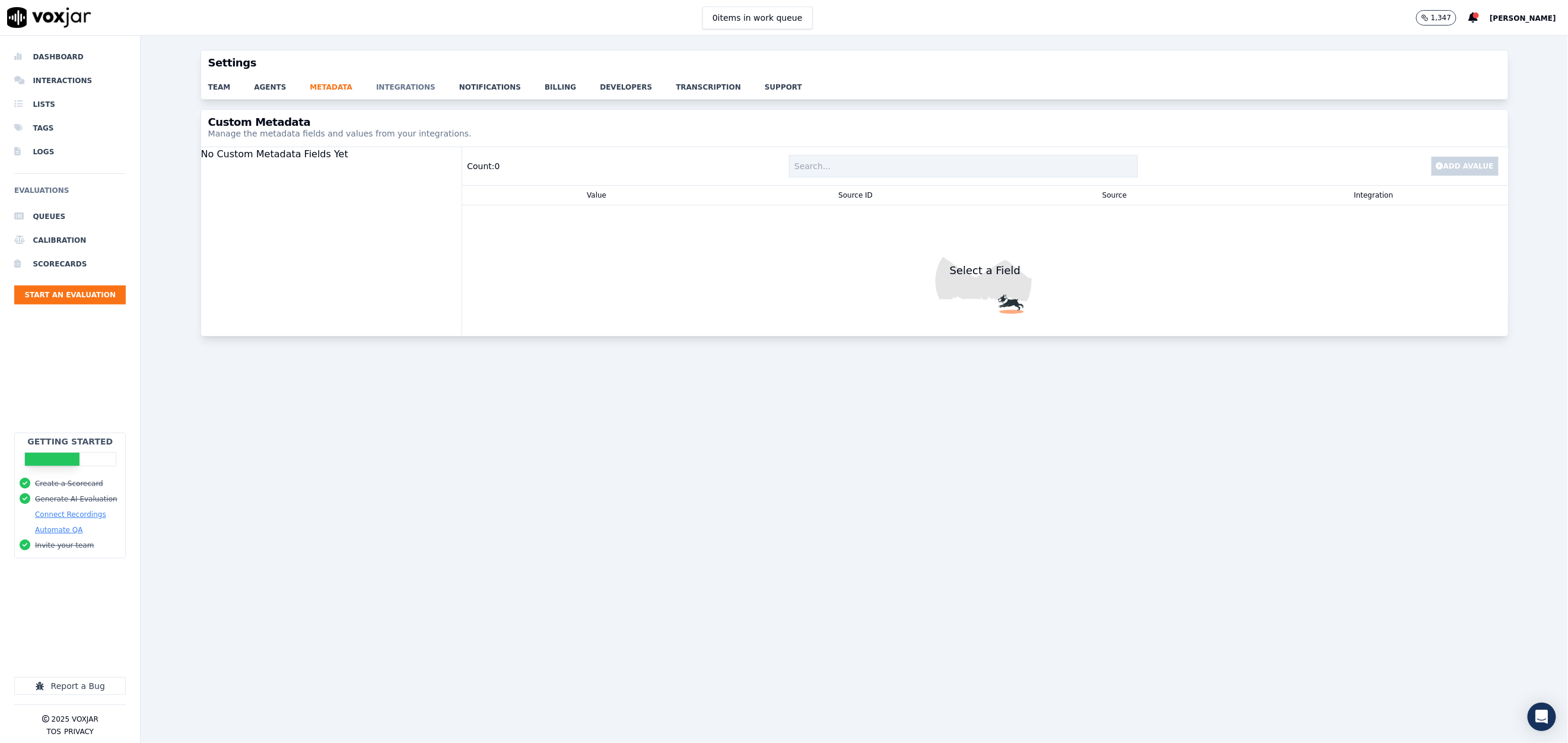
click at [379, 82] on link "integrations" at bounding box center [417, 83] width 83 height 16
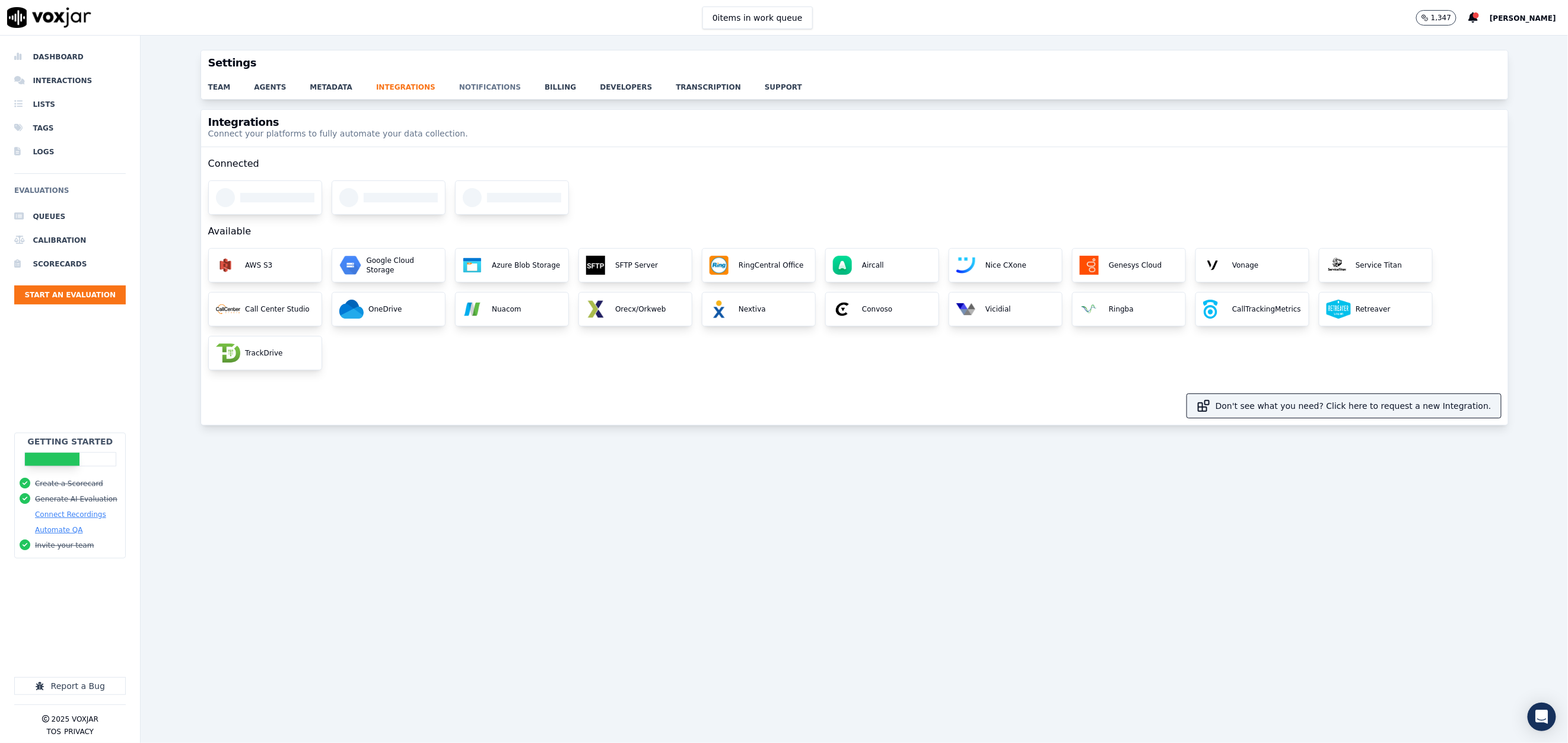
click at [467, 88] on link "notifications" at bounding box center [501, 83] width 85 height 16
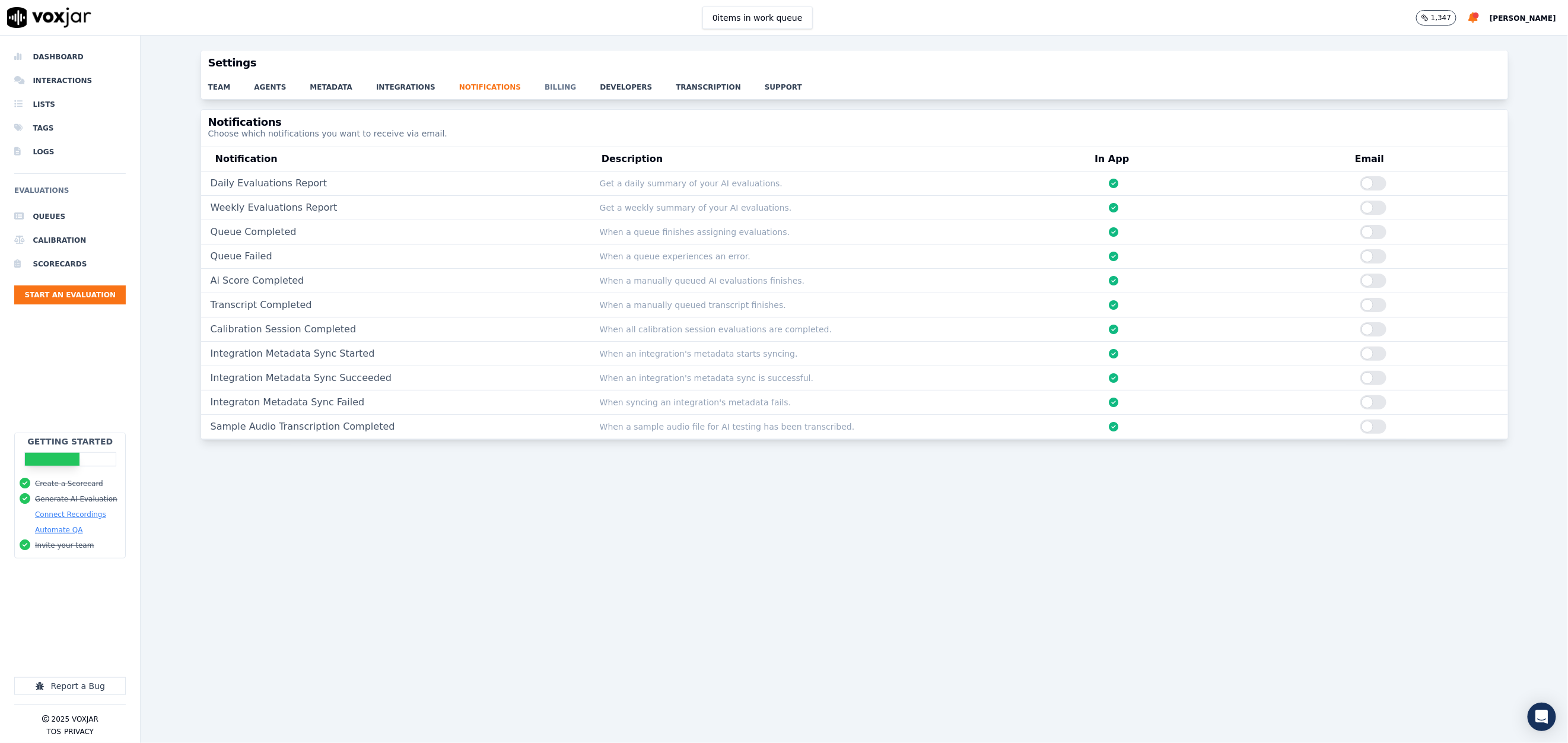
click at [544, 87] on link "billing" at bounding box center [571, 83] width 55 height 16
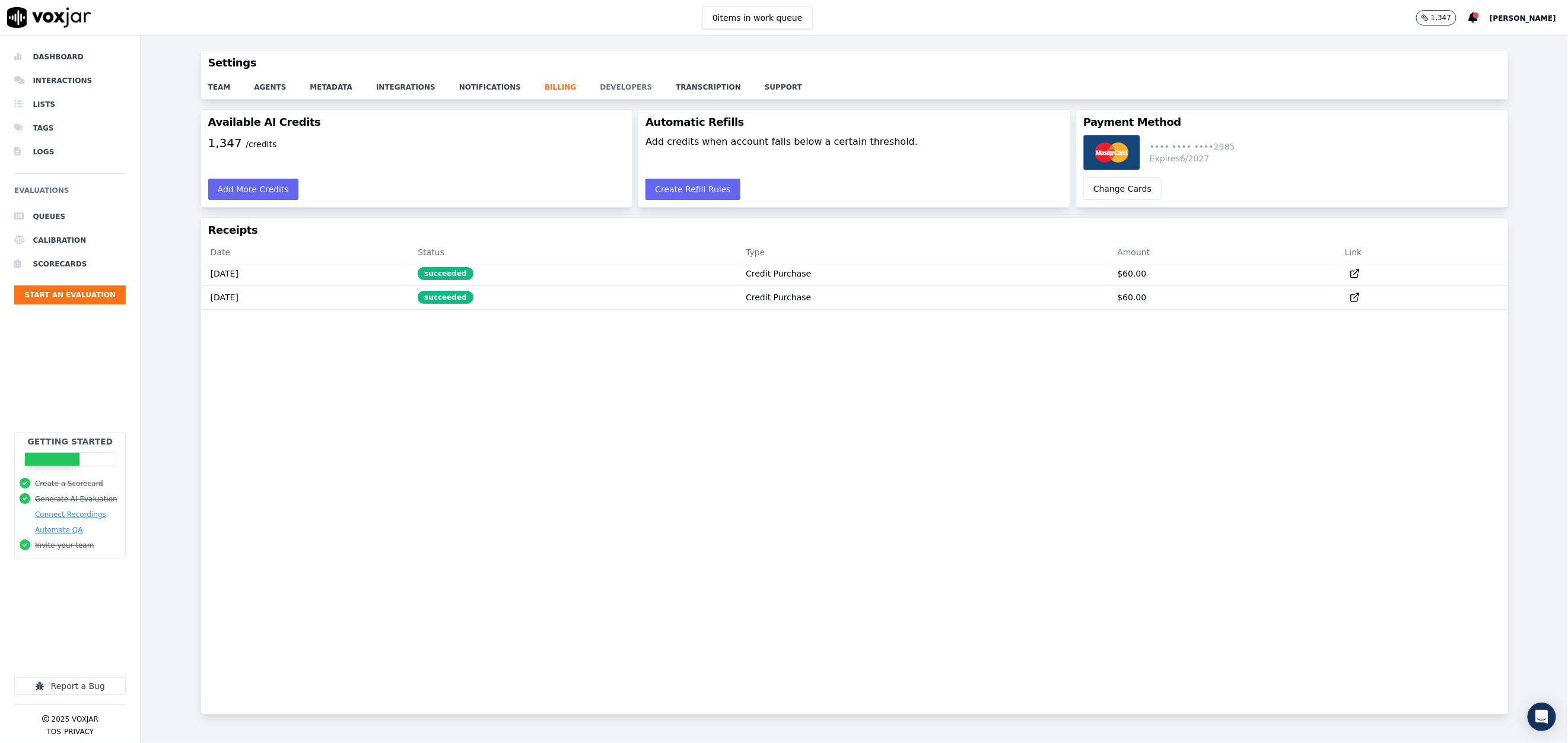
click at [600, 85] on link "developers" at bounding box center [638, 83] width 76 height 16
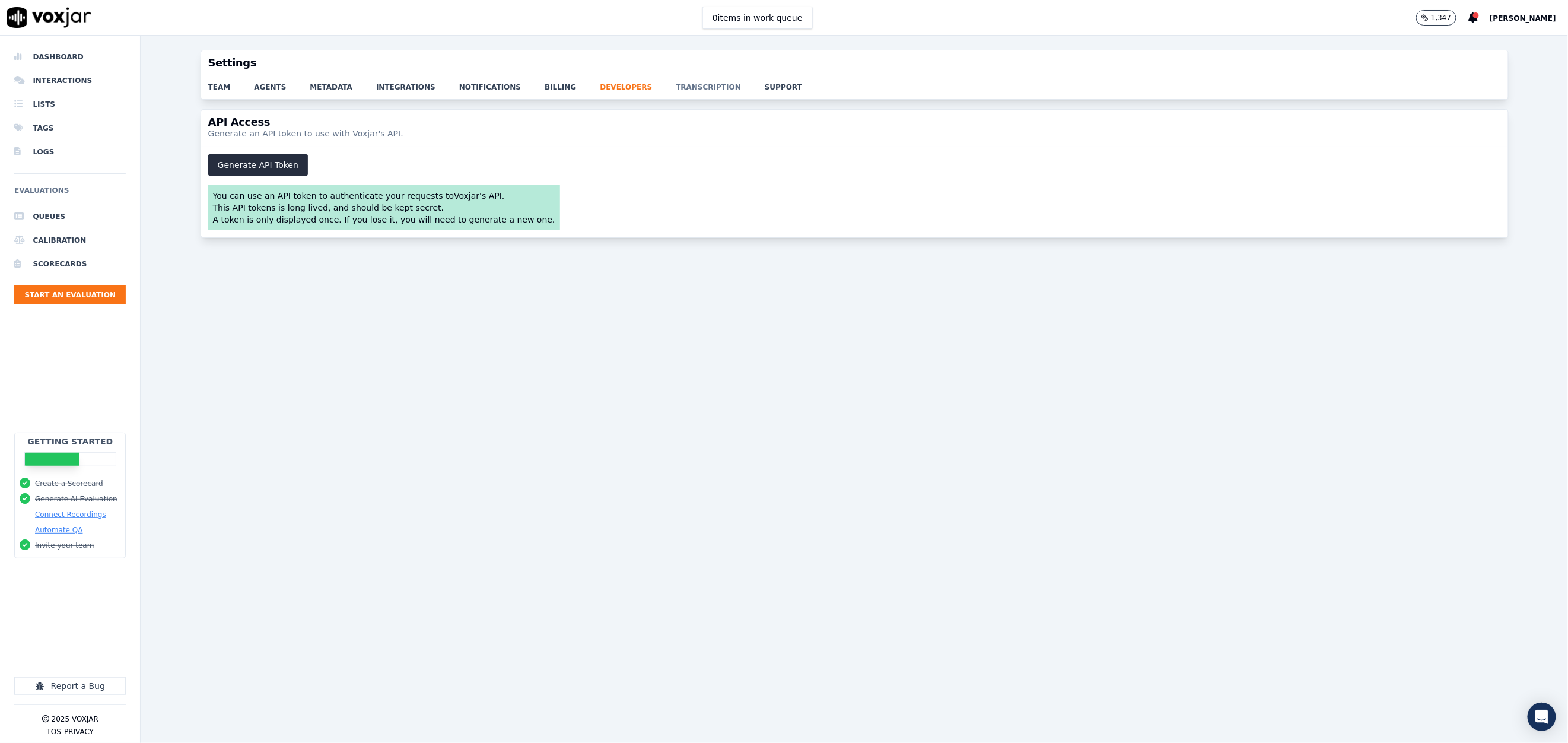
click at [675, 89] on link "transcription" at bounding box center [720, 83] width 89 height 16
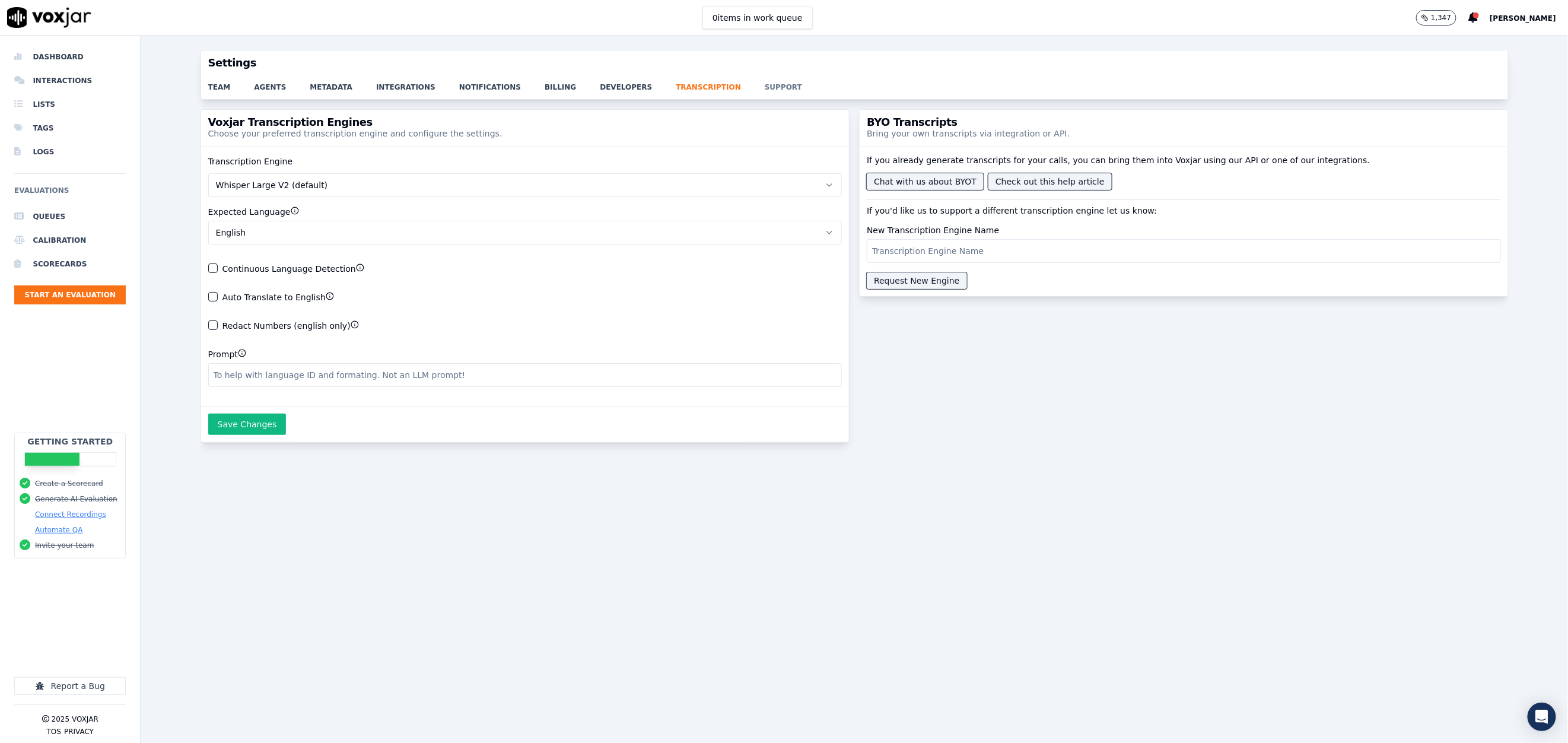
click at [765, 89] on link "support" at bounding box center [795, 83] width 61 height 16
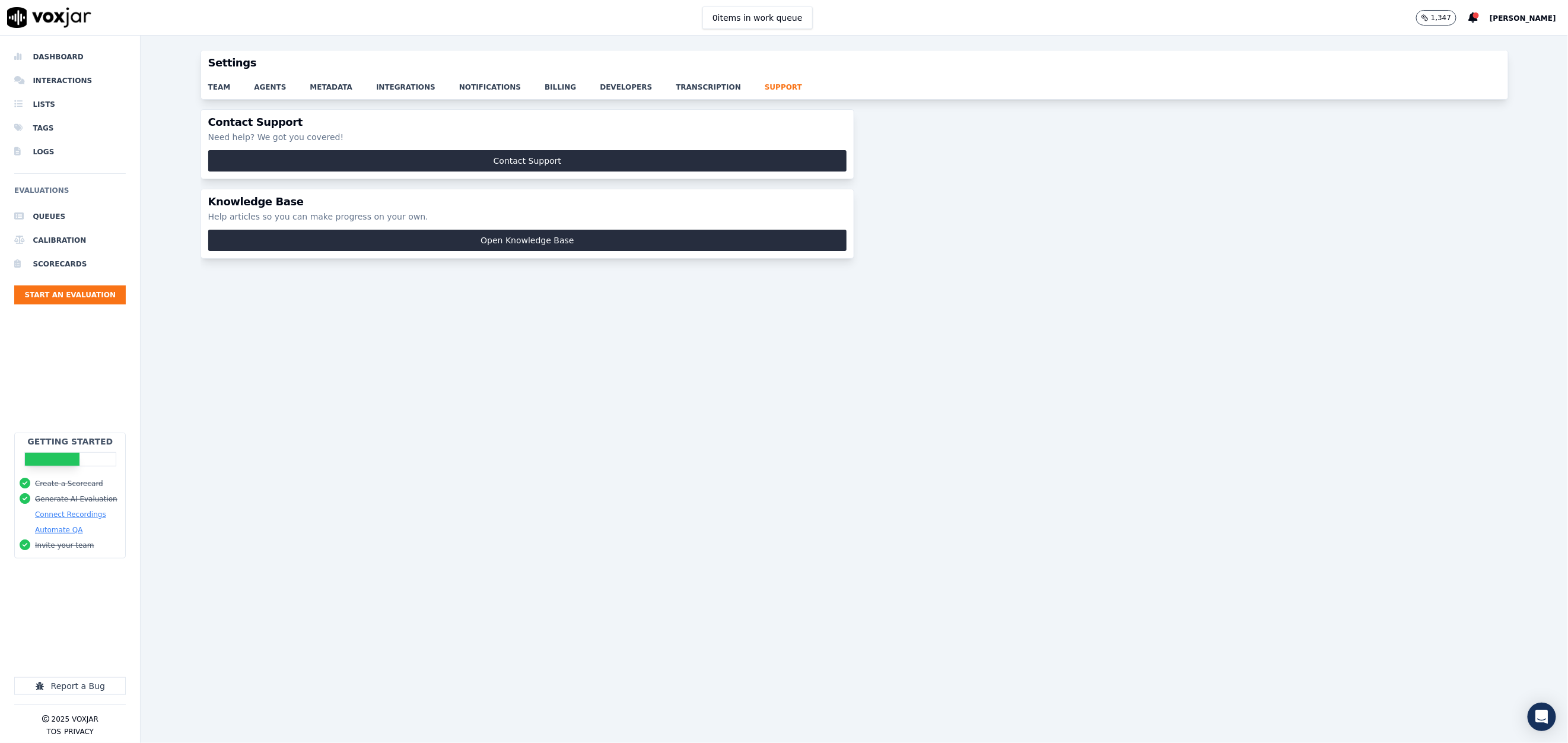
click at [212, 94] on div "team agents metadata integrations notifications billing developers transcriptio…" at bounding box center [854, 87] width 1306 height 24
click at [75, 81] on li "Interactions" at bounding box center [70, 81] width 112 height 24
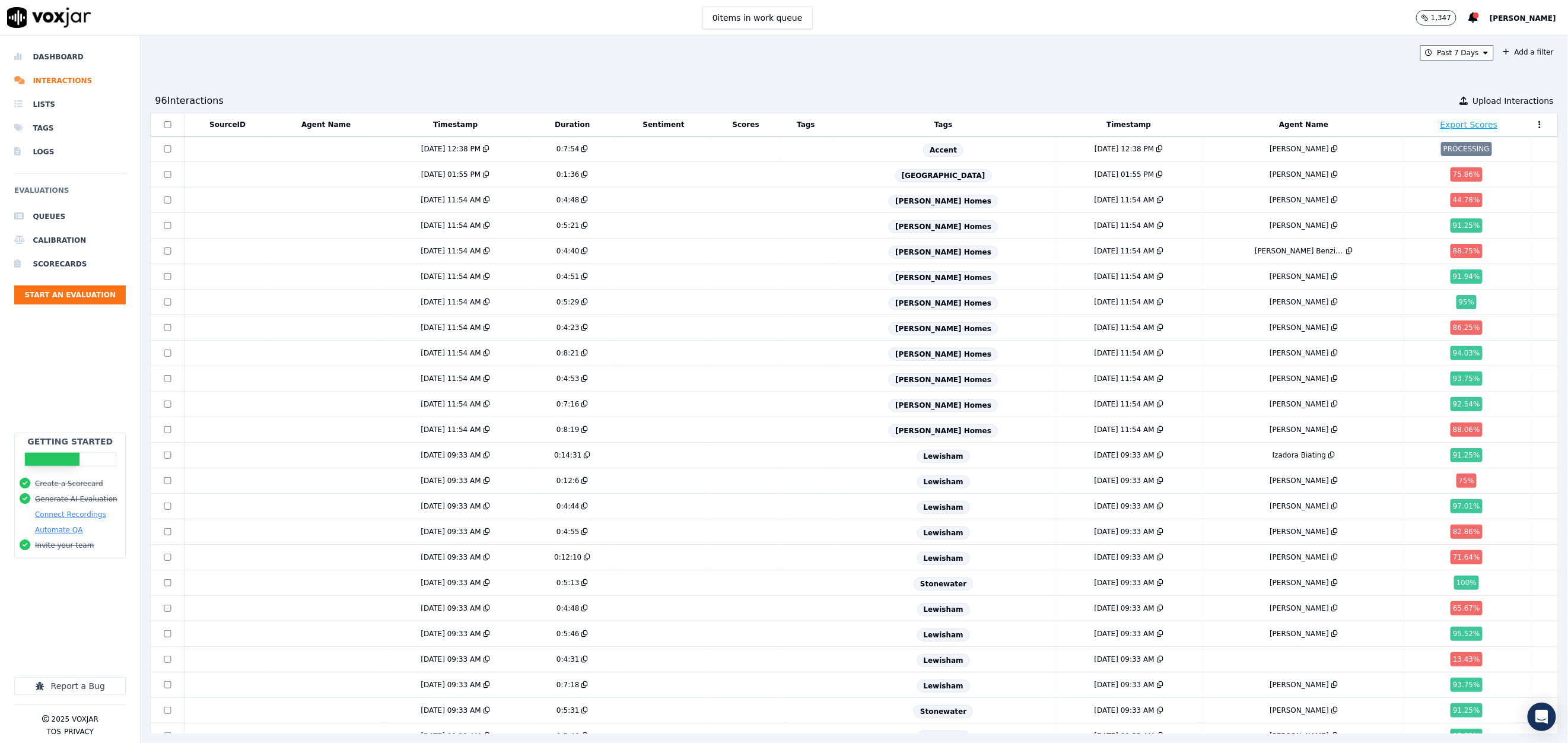
click at [1001, 38] on div "Past 7 Days Add a filter 96 Interaction s Upload Interactions SourceID Agent Na…" at bounding box center [854, 389] width 1427 height 707
click at [230, 148] on td at bounding box center [227, 149] width 87 height 26
click at [210, 149] on td at bounding box center [227, 149] width 87 height 26
click at [293, 150] on td at bounding box center [325, 149] width 111 height 26
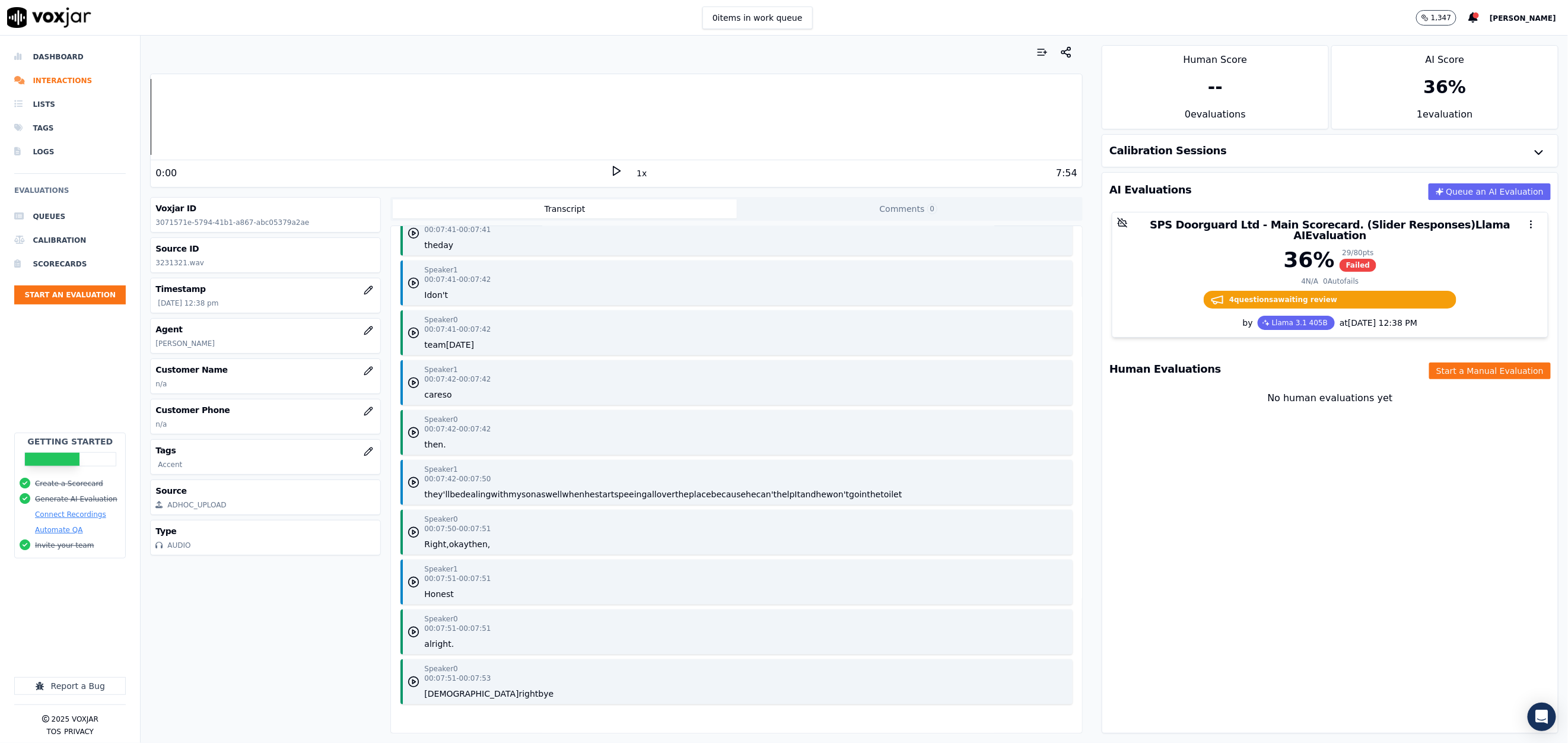
scroll to position [5895, 0]
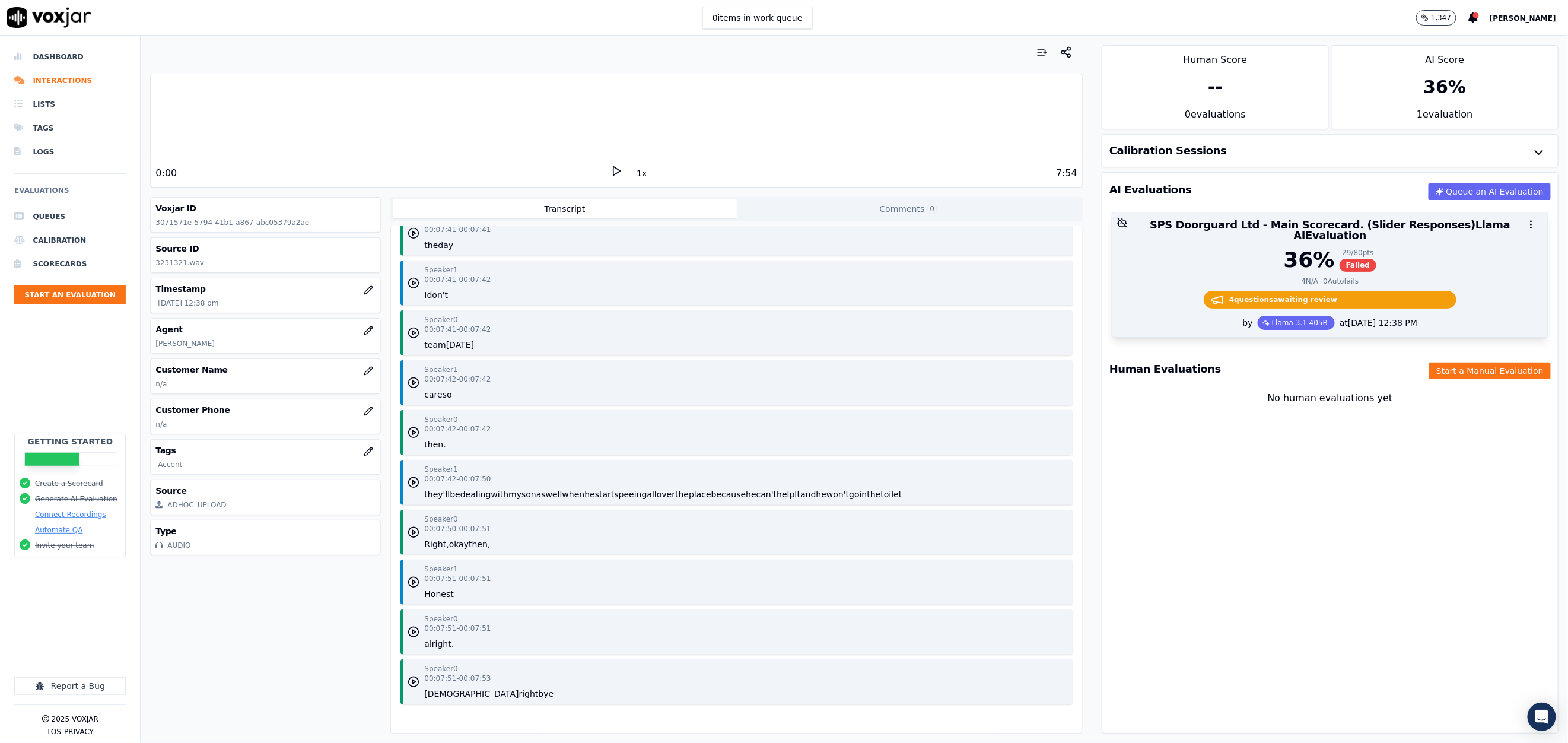
click at [1379, 238] on div "SPS Doorguard Ltd - Main Scorecard. (Slider Responses)Llama AI Evaluation" at bounding box center [1330, 231] width 435 height 36
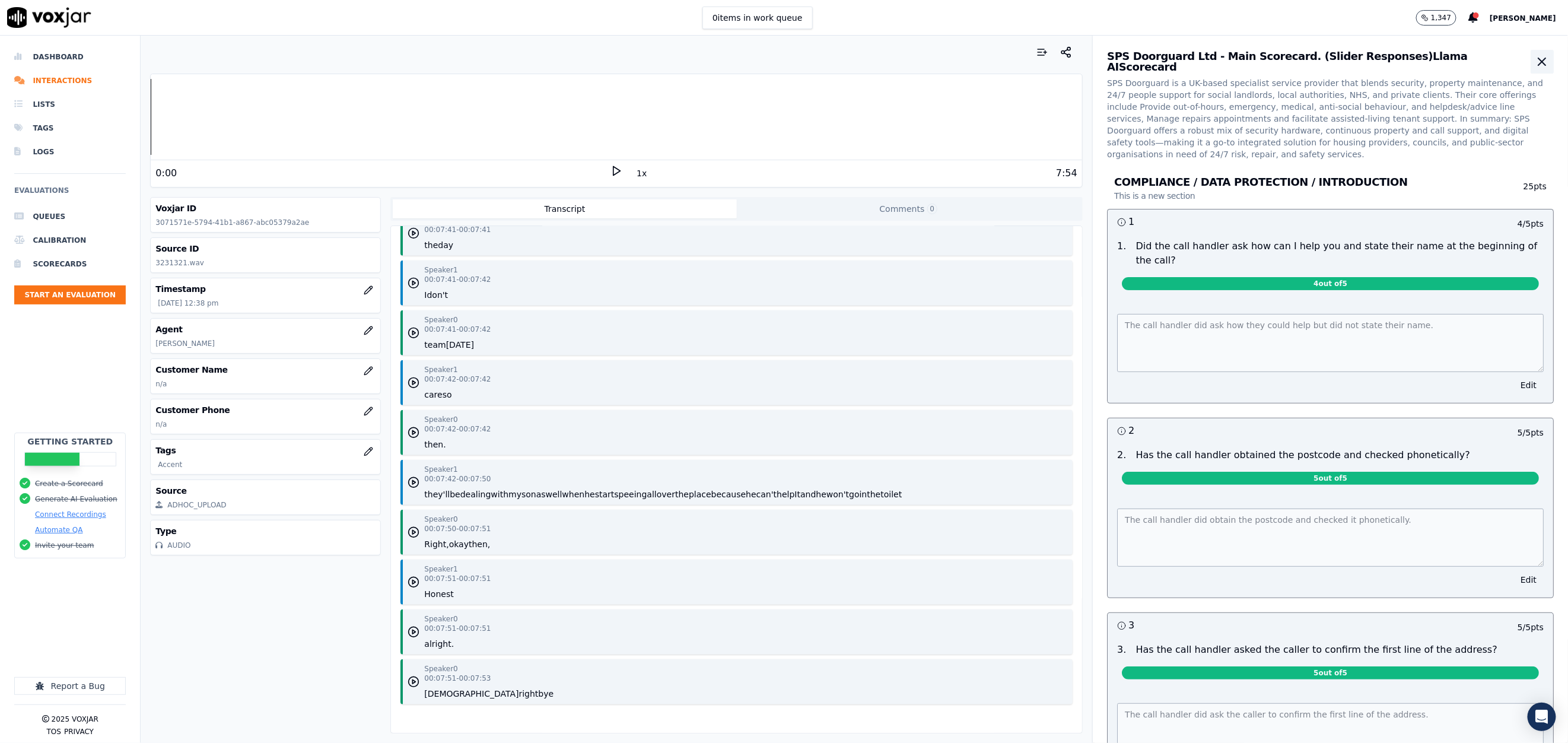
click at [1535, 68] on icon "button" at bounding box center [1542, 61] width 14 height 14
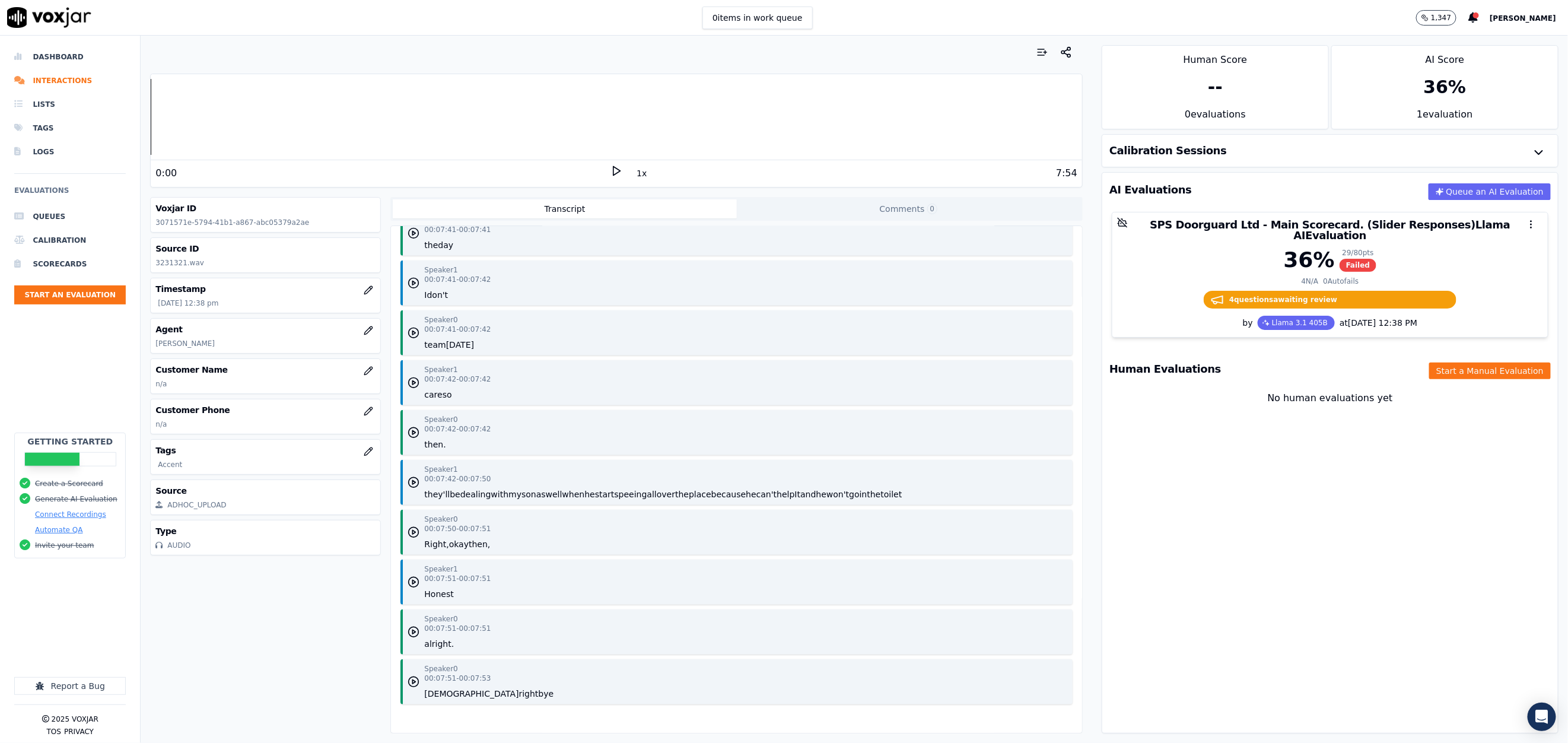
click at [610, 172] on icon at bounding box center [616, 170] width 12 height 12
click at [610, 170] on icon at bounding box center [616, 170] width 12 height 12
click at [133, 116] on div "Dashboard Interactions Lists Tags Logs Evaluations Queues Calibration Scorecard…" at bounding box center [784, 389] width 1568 height 707
click at [602, 182] on div "0:00 1x 7:54" at bounding box center [616, 172] width 931 height 26
click at [610, 176] on icon at bounding box center [616, 170] width 12 height 12
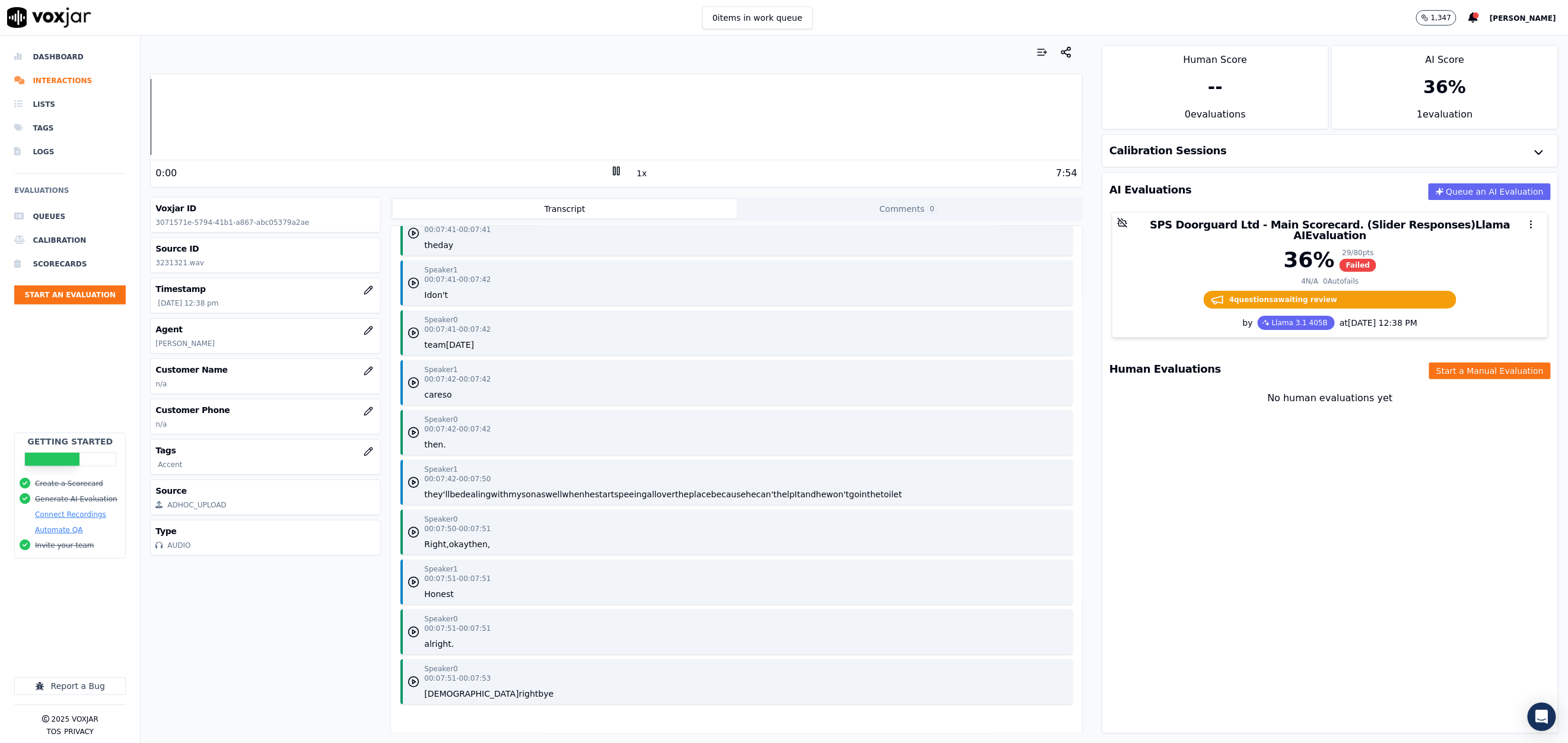
click at [120, 134] on div "Dashboard Interactions Lists Tags Logs Evaluations Queues Calibration Scorecard…" at bounding box center [784, 389] width 1568 height 707
click at [133, 114] on div "Dashboard Interactions Lists Tags Logs Evaluations Queues Calibration Scorecard…" at bounding box center [784, 389] width 1568 height 707
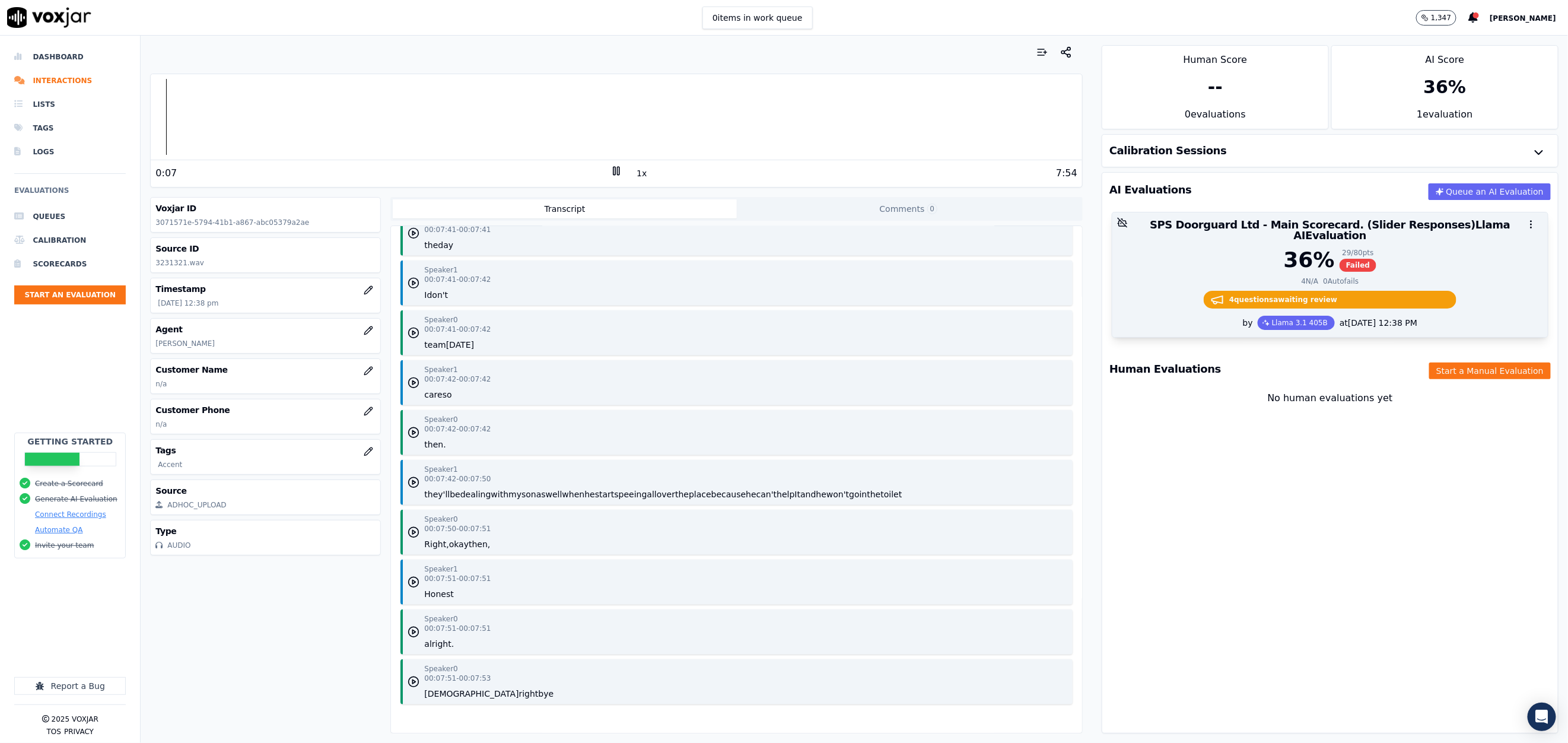
click at [1241, 230] on div at bounding box center [1330, 224] width 435 height 24
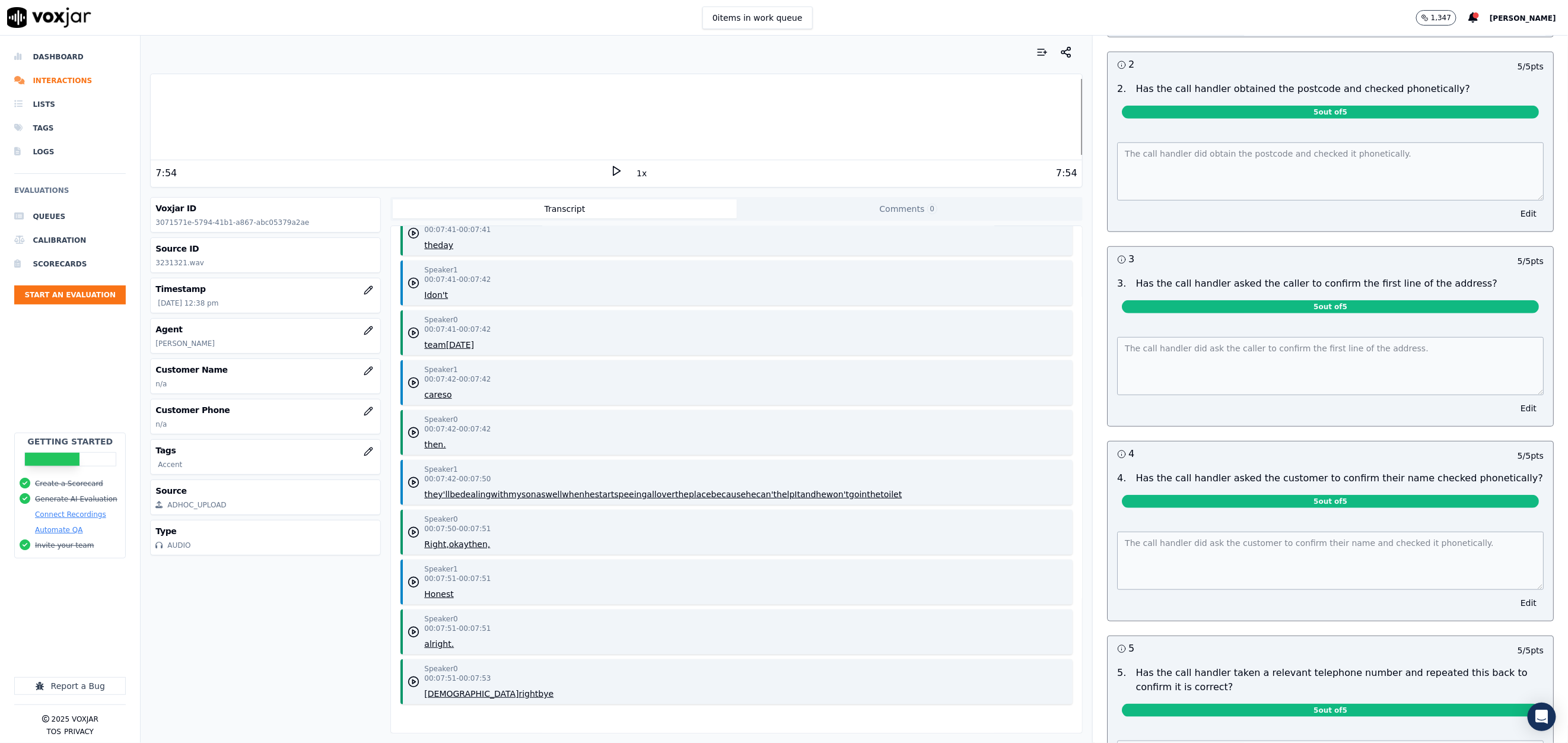
scroll to position [0, 0]
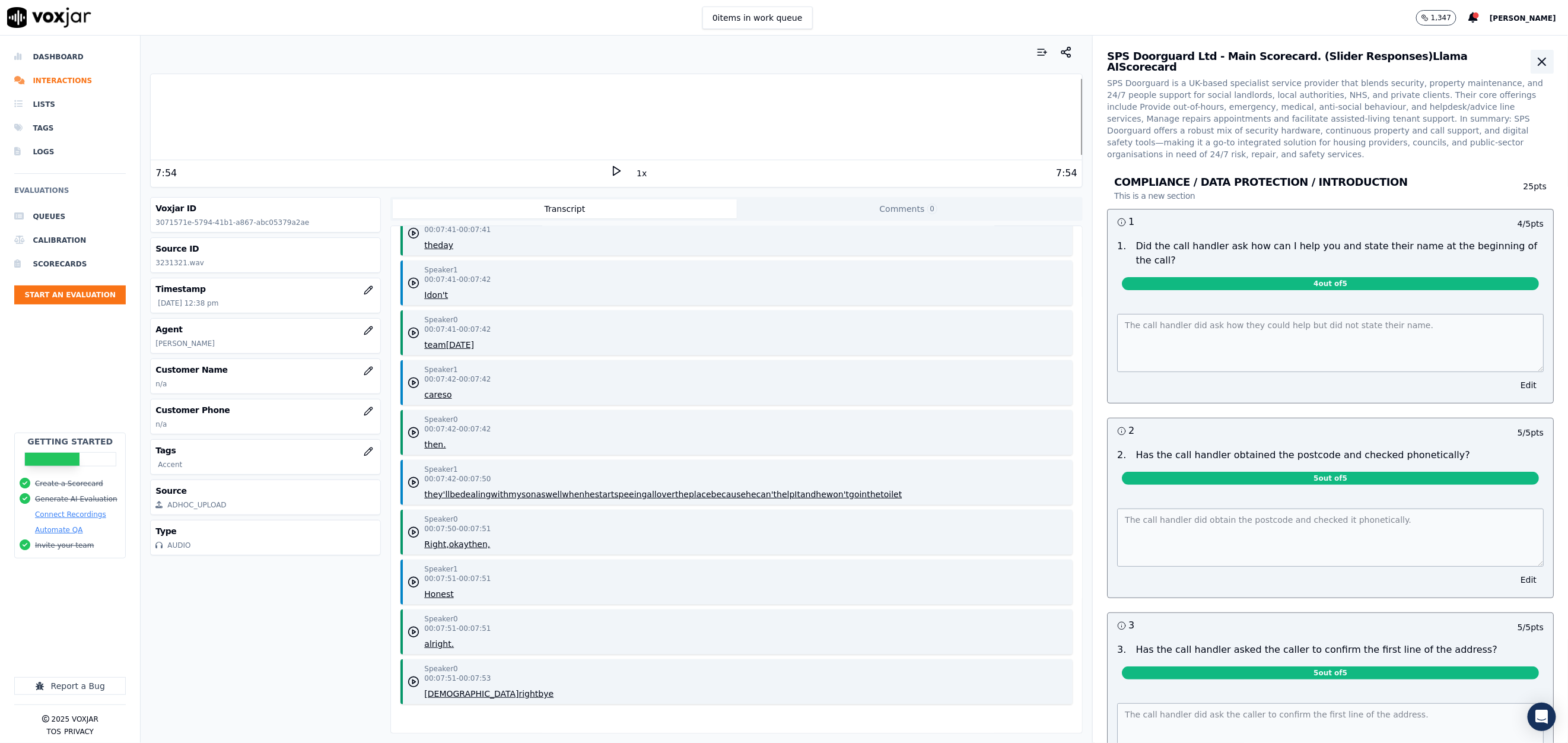
click at [1535, 65] on icon "button" at bounding box center [1542, 61] width 14 height 14
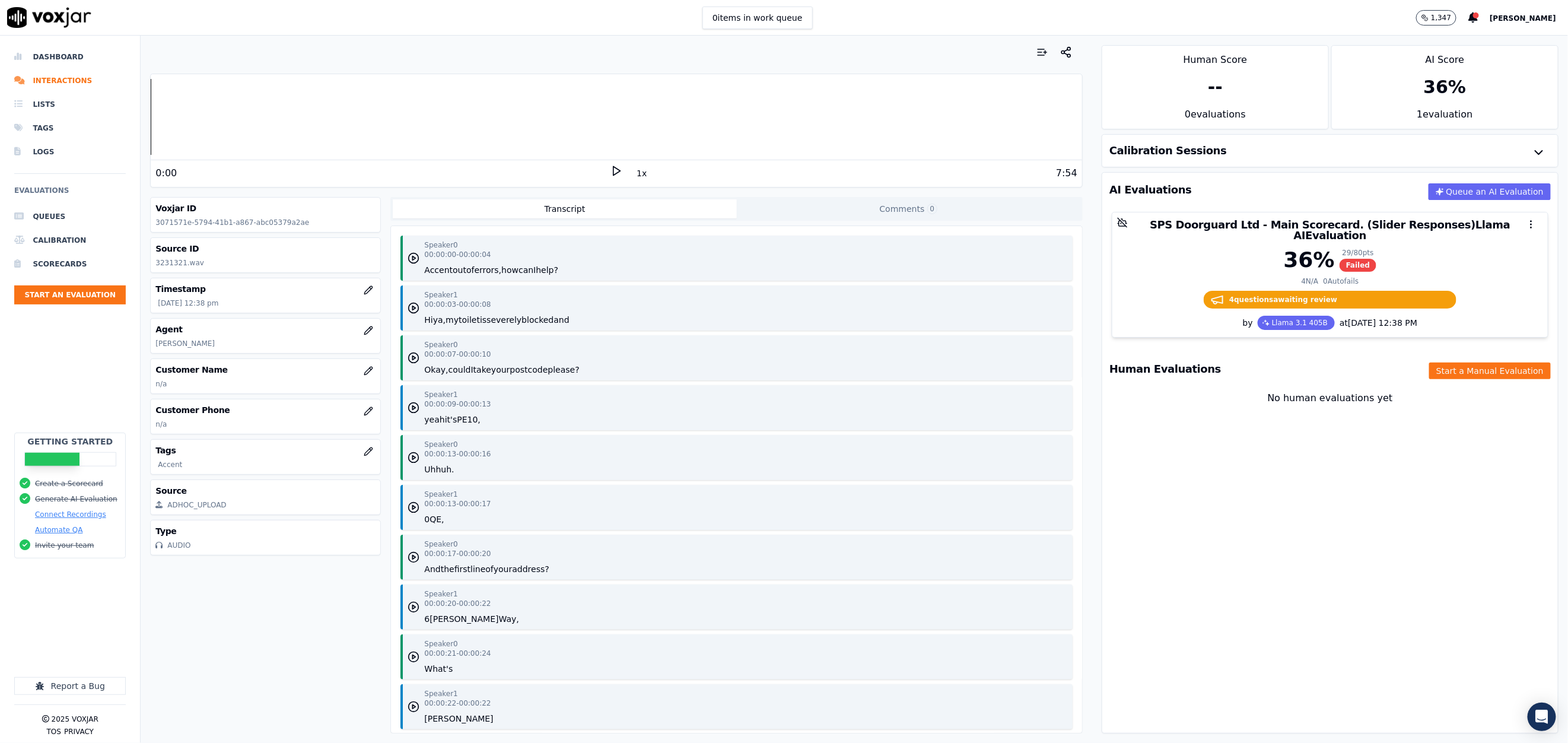
click at [963, 47] on div at bounding box center [616, 52] width 932 height 24
click at [1060, 54] on icon "button" at bounding box center [1065, 52] width 12 height 12
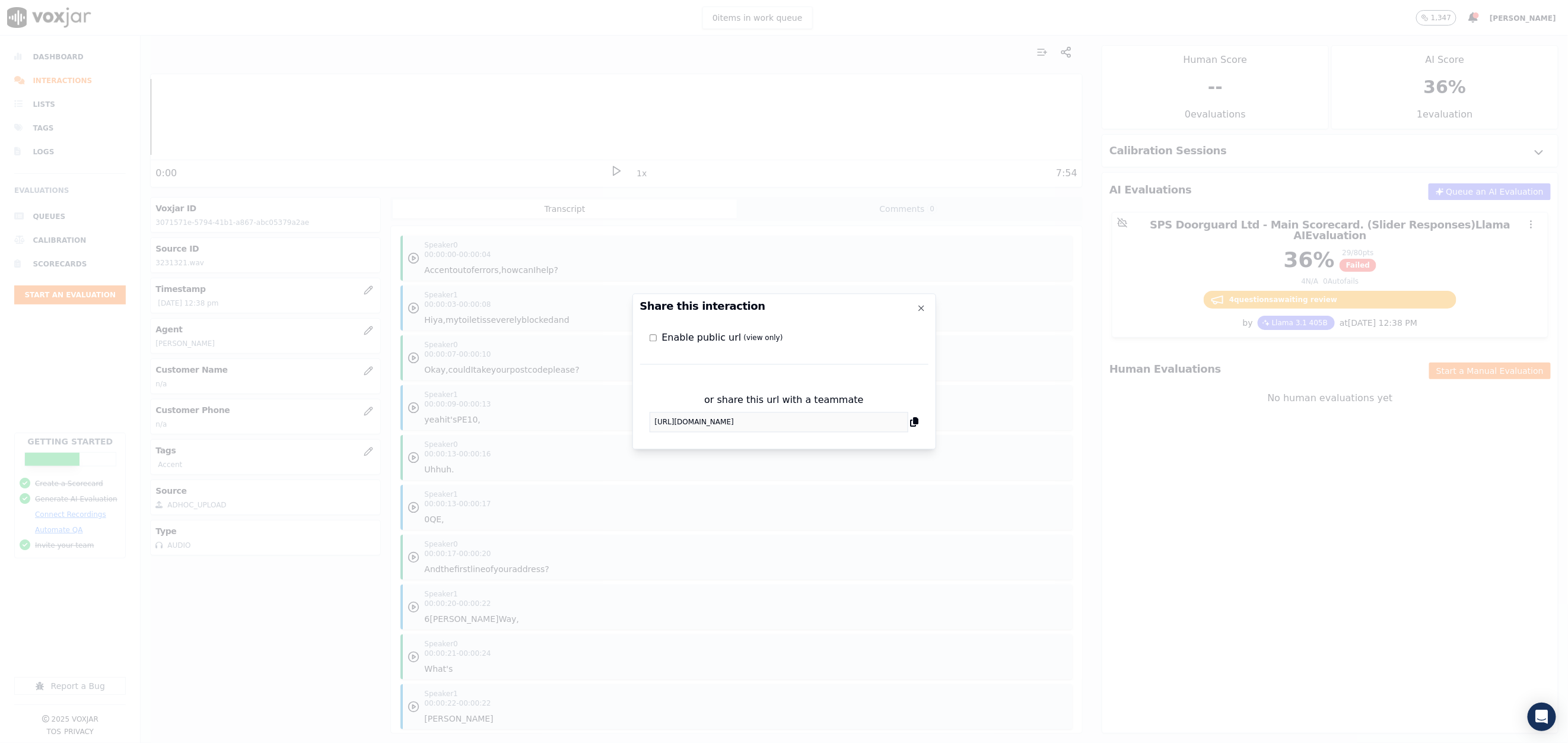
click at [656, 342] on div "Enable public url (view only)" at bounding box center [719, 338] width 138 height 14
click at [647, 339] on div "Enable public url (view only)" at bounding box center [783, 333] width 288 height 24
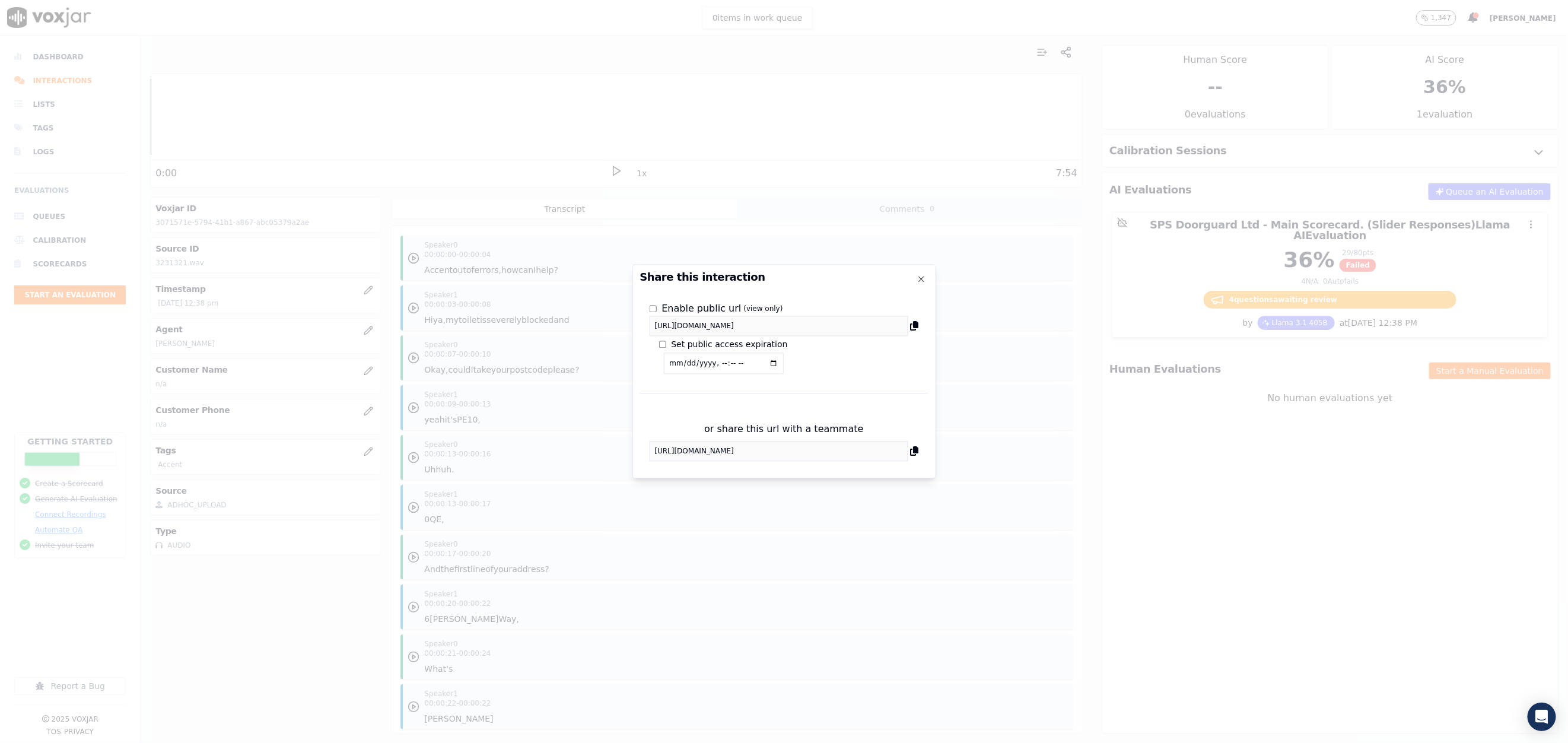
click at [748, 361] on input "datetime-local" at bounding box center [723, 364] width 120 height 22
type input "2025-08-16T12:50"
click at [864, 359] on div "Enable public url (view only) https://app.voxjar.com/interactions/3071571e-5794…" at bounding box center [783, 333] width 288 height 82
click at [705, 374] on button "Save Changes" at bounding box center [700, 377] width 74 height 16
click at [917, 321] on icon at bounding box center [914, 326] width 9 height 9
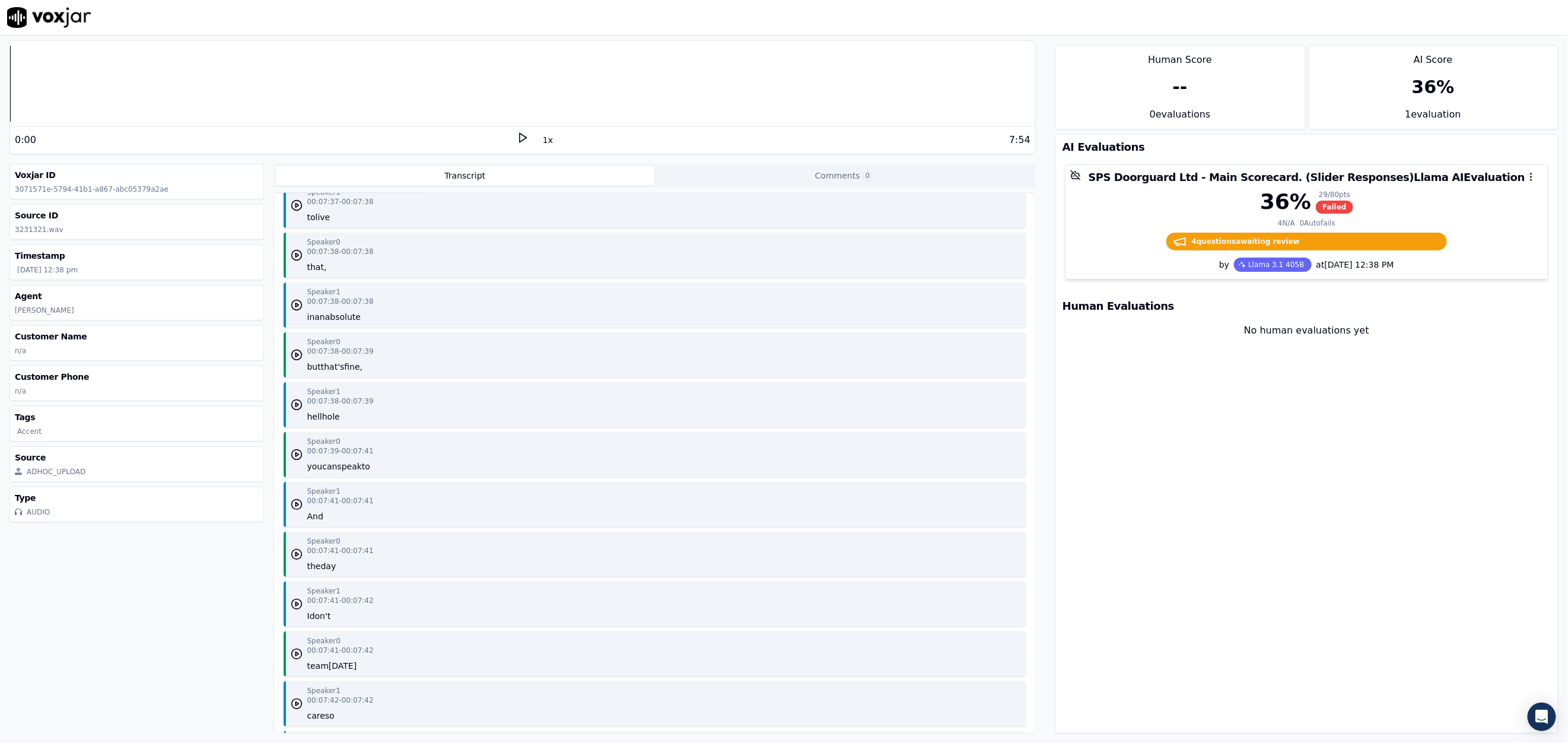
scroll to position [5606, 0]
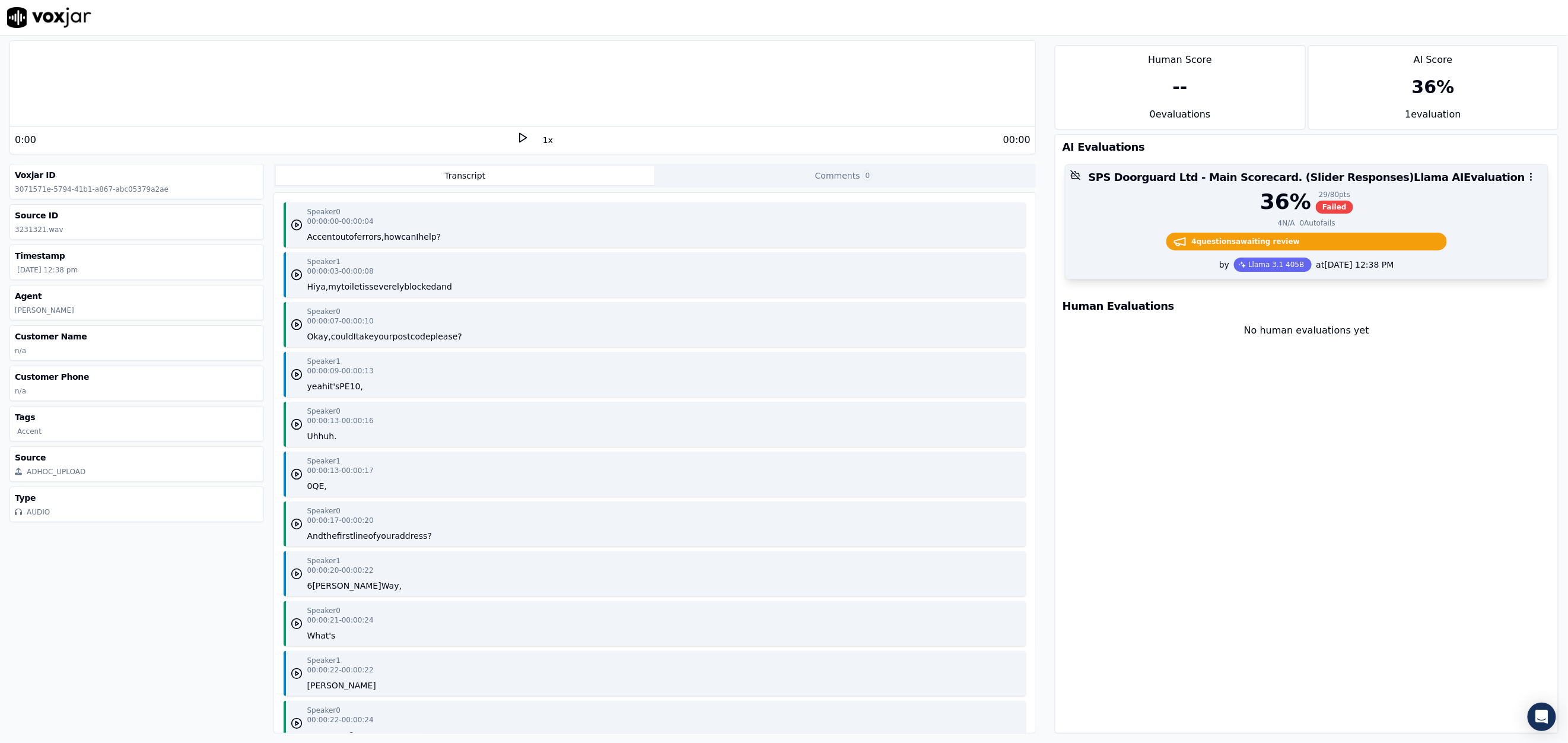
click at [1112, 179] on div at bounding box center [1306, 176] width 482 height 24
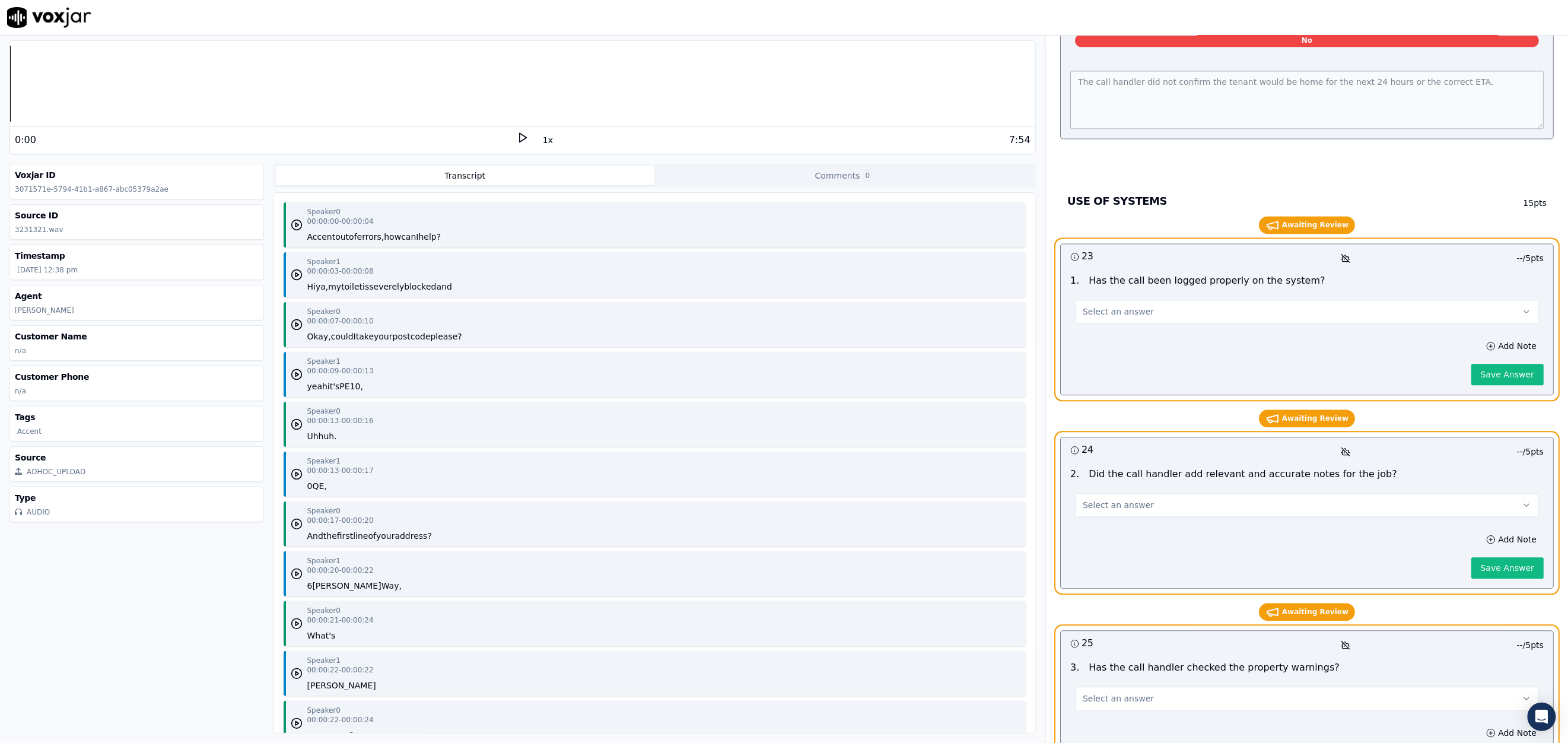
scroll to position [4307, 0]
